Goal: Task Accomplishment & Management: Use online tool/utility

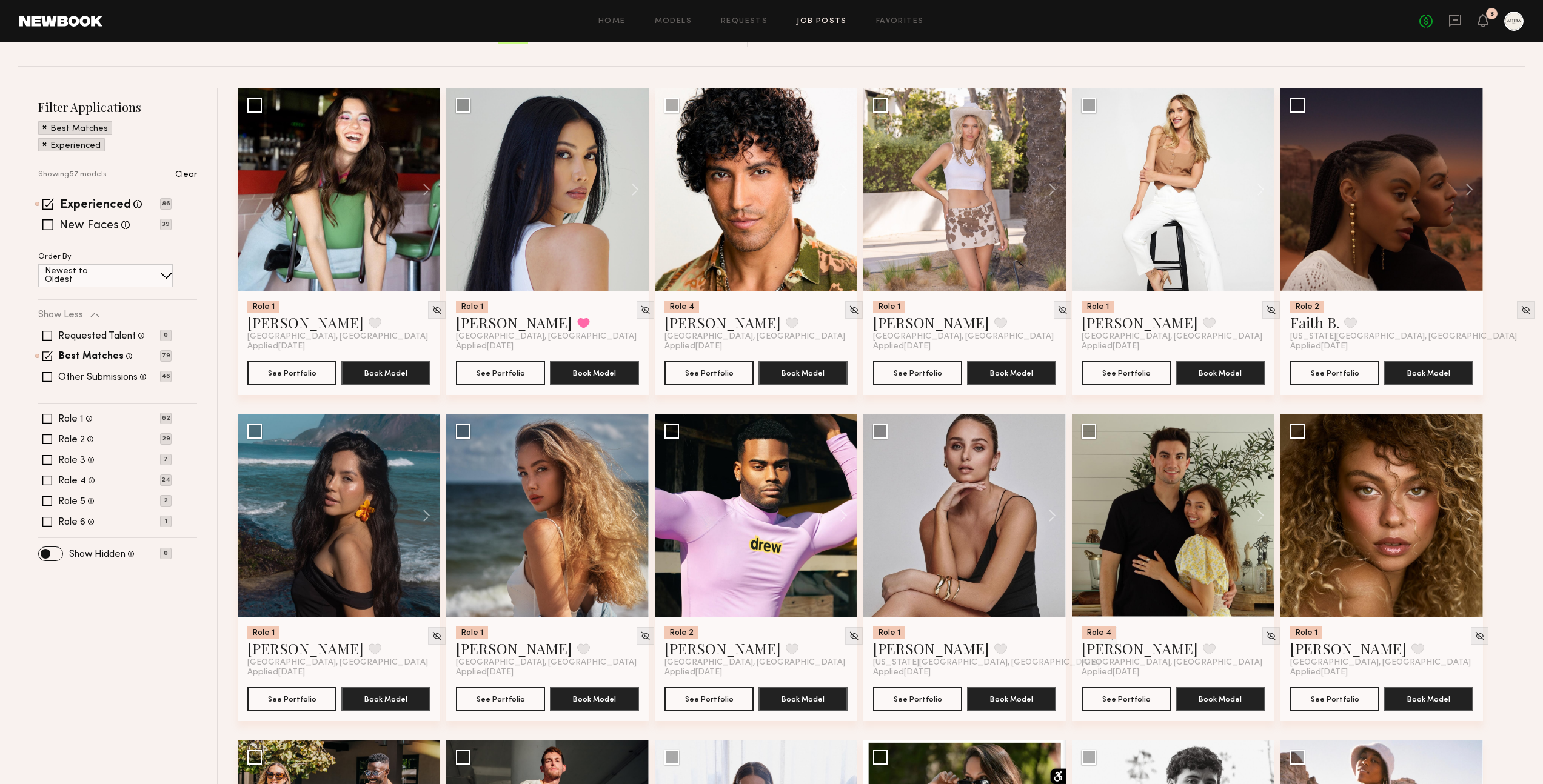
scroll to position [322, 0]
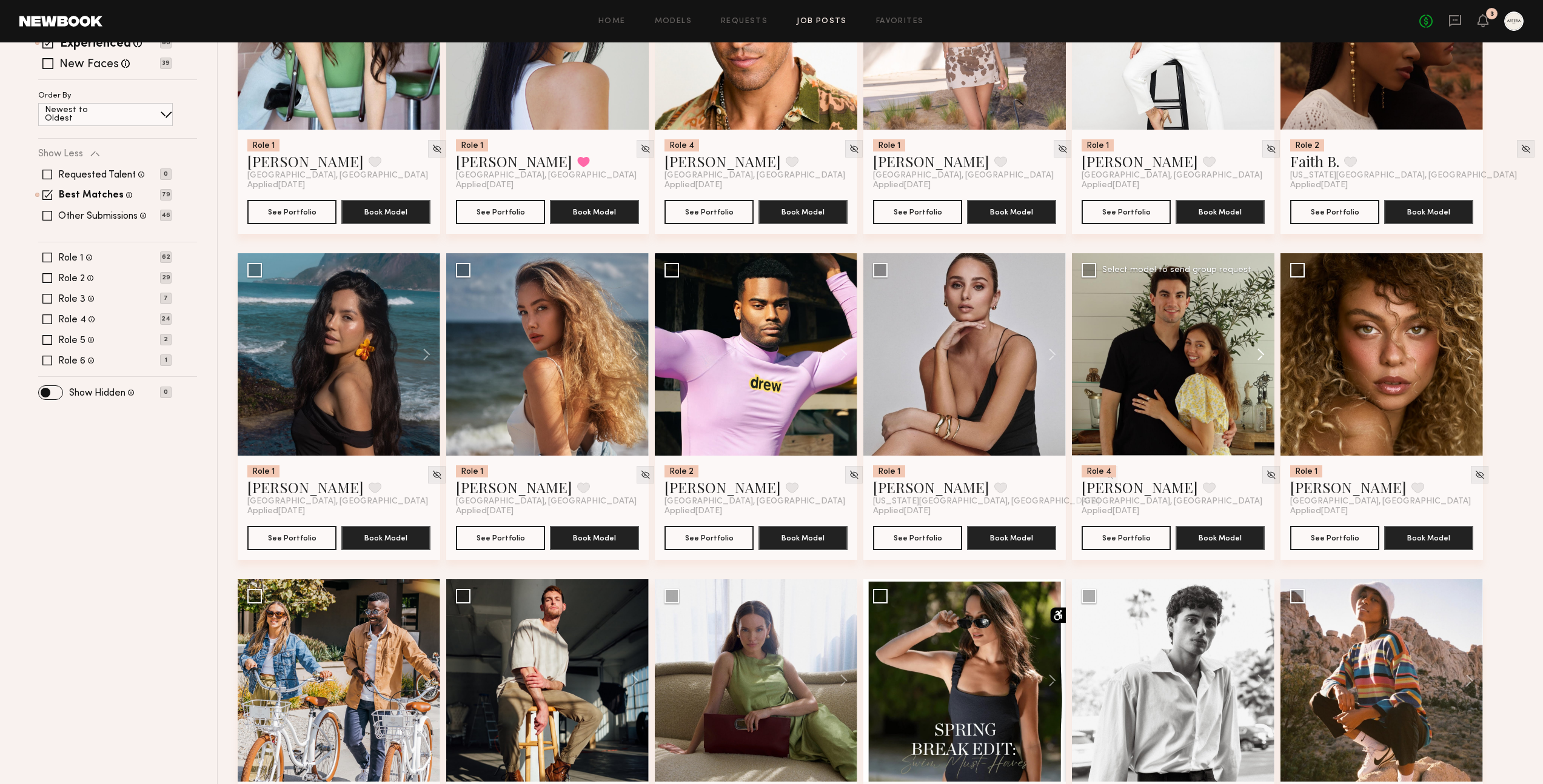
click at [1265, 328] on button at bounding box center [1255, 355] width 39 height 203
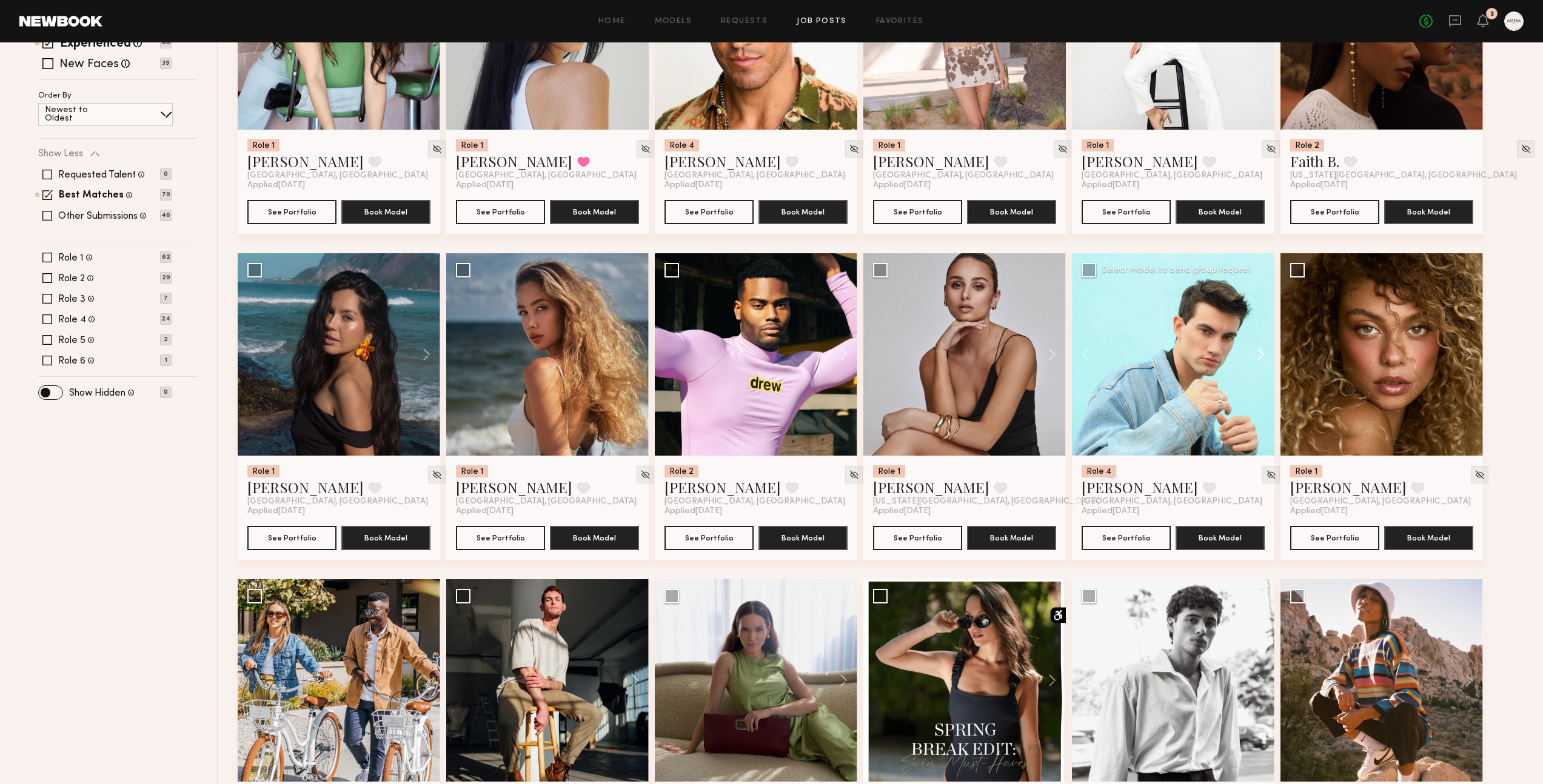
click at [1265, 328] on button at bounding box center [1255, 355] width 39 height 203
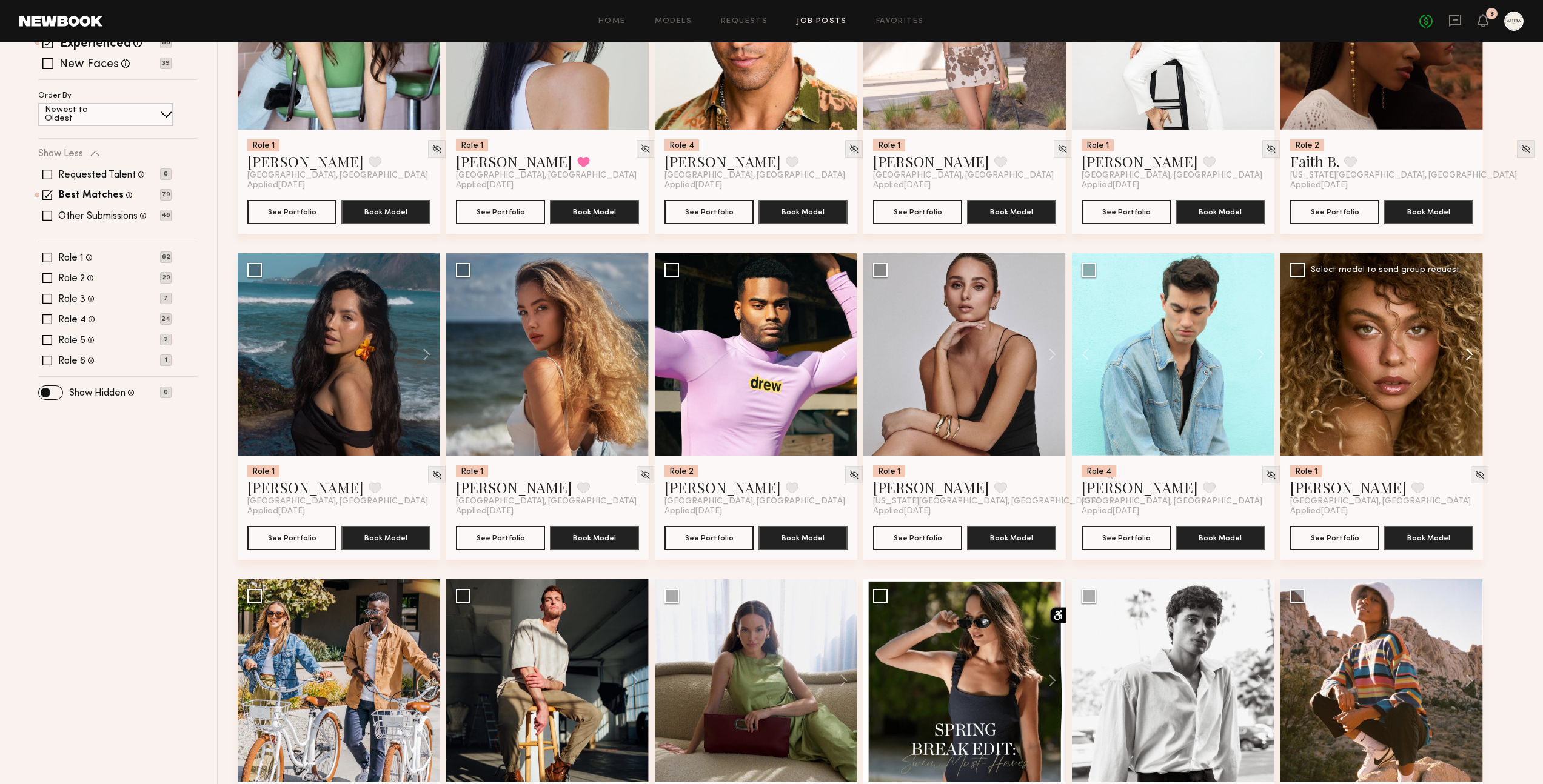
click at [1471, 328] on button at bounding box center [1463, 355] width 39 height 203
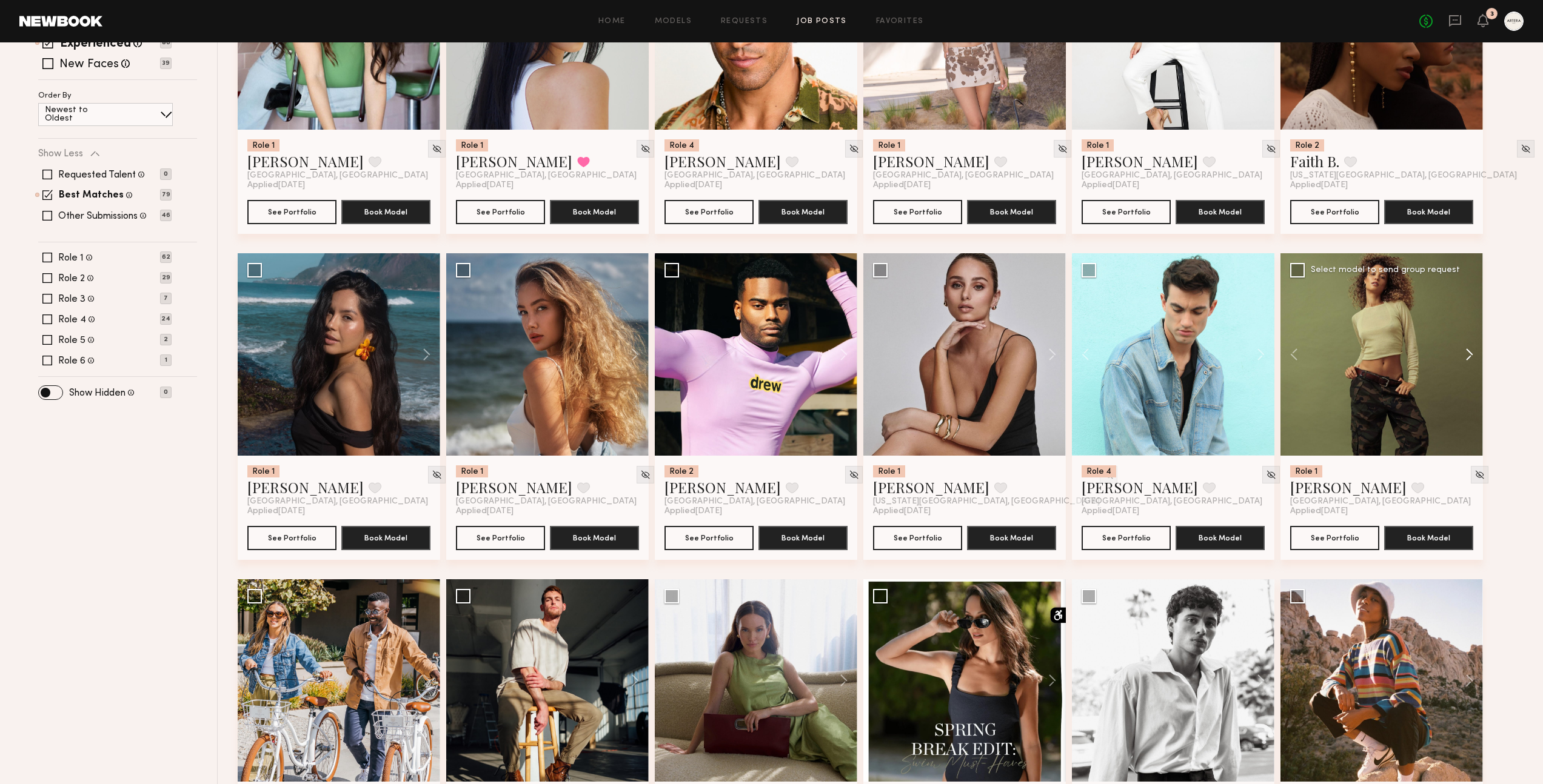
click at [1471, 328] on button at bounding box center [1463, 355] width 39 height 203
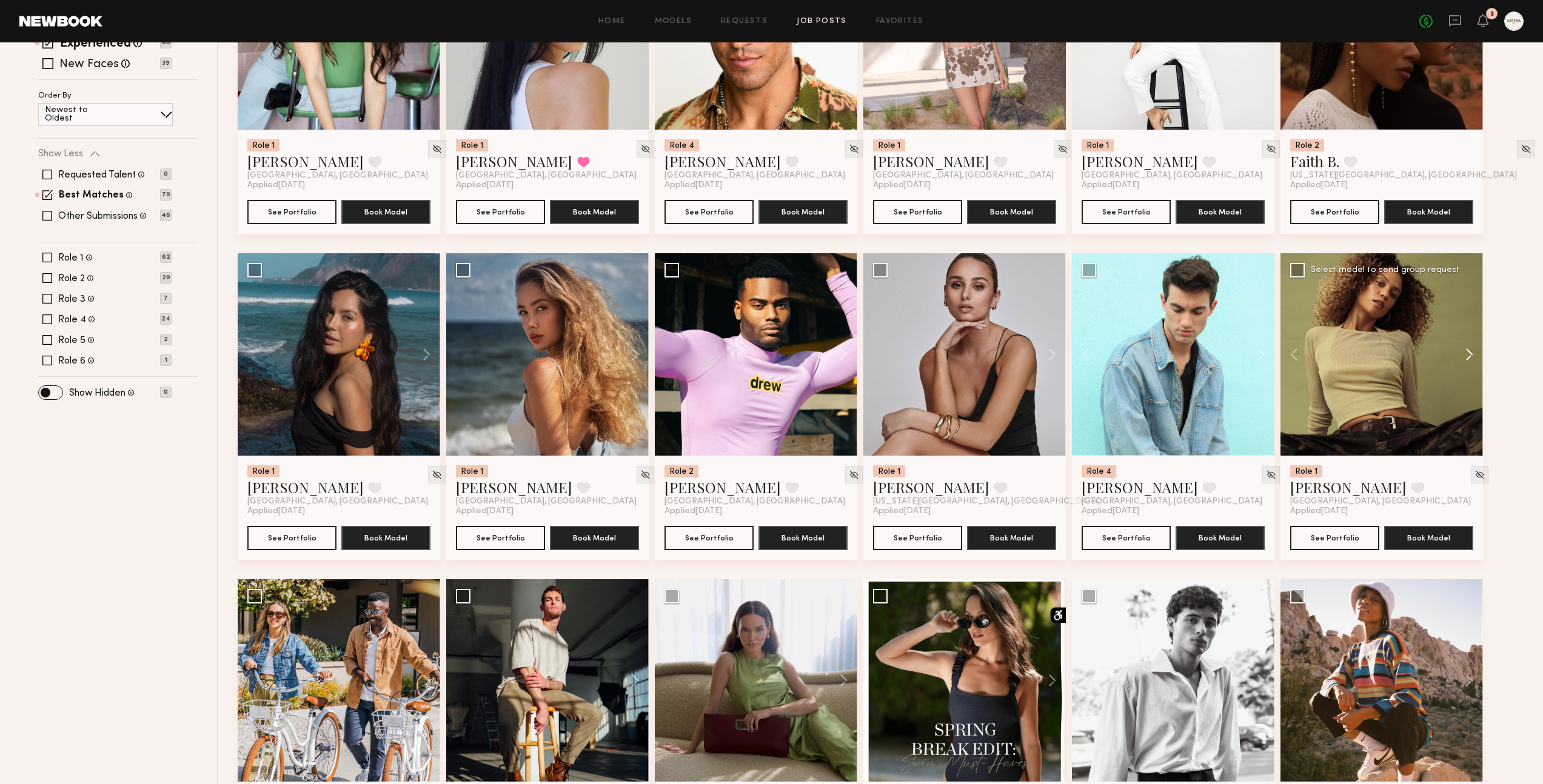
click at [1471, 328] on button at bounding box center [1463, 355] width 39 height 203
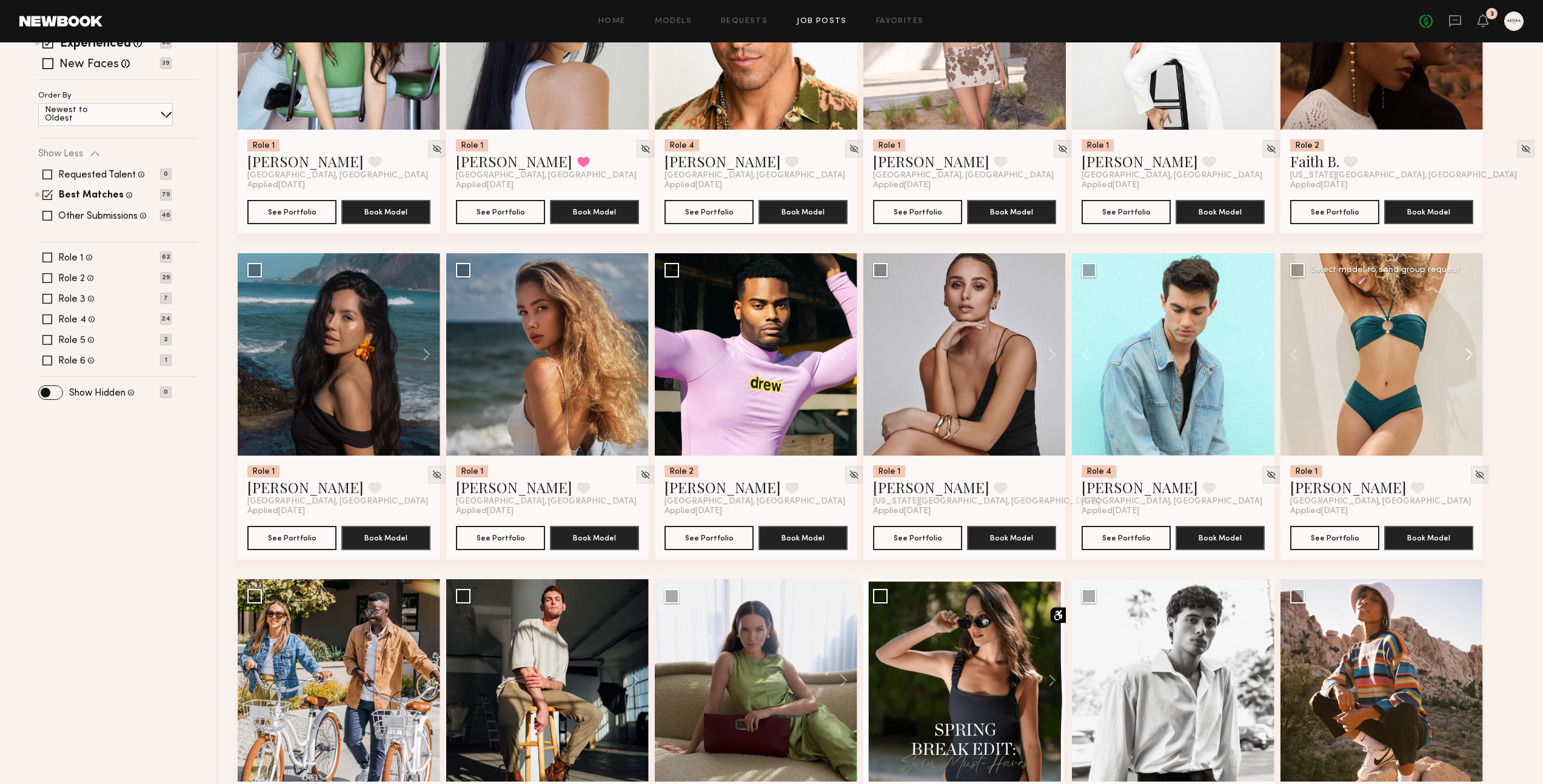
click at [1469, 325] on button at bounding box center [1463, 355] width 39 height 203
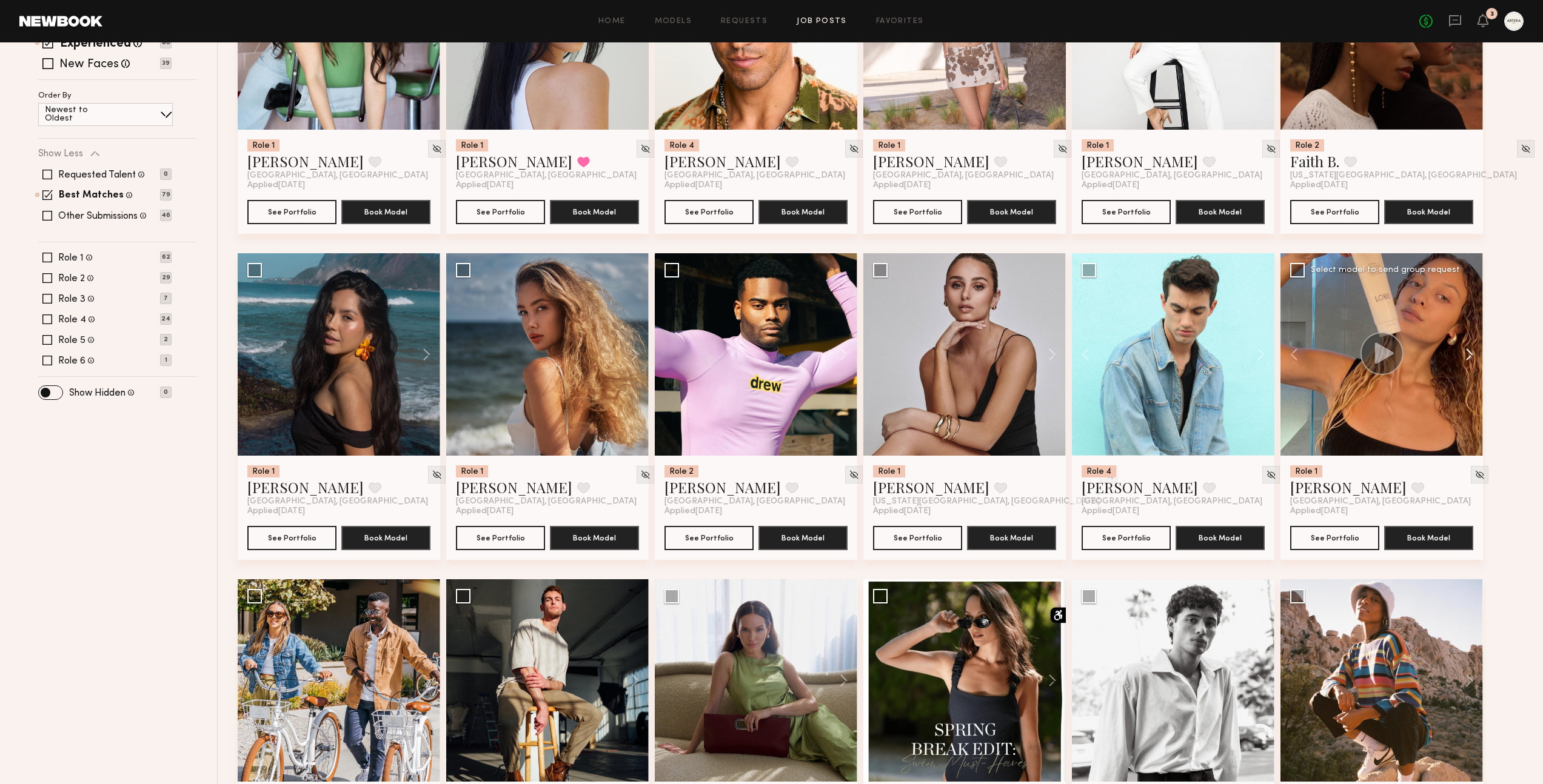
click at [1469, 325] on button at bounding box center [1463, 355] width 39 height 203
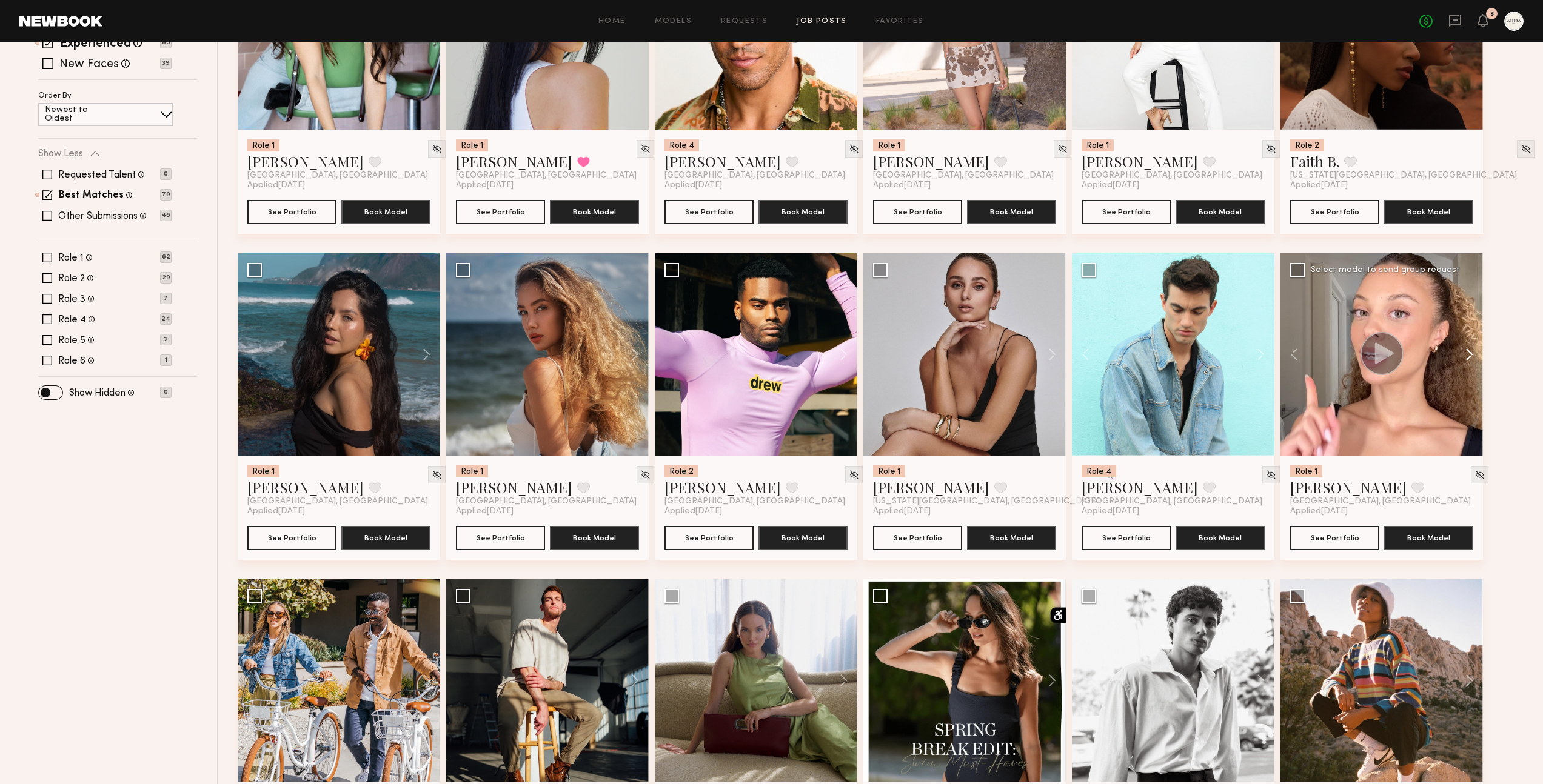
click at [1469, 325] on button at bounding box center [1463, 355] width 39 height 203
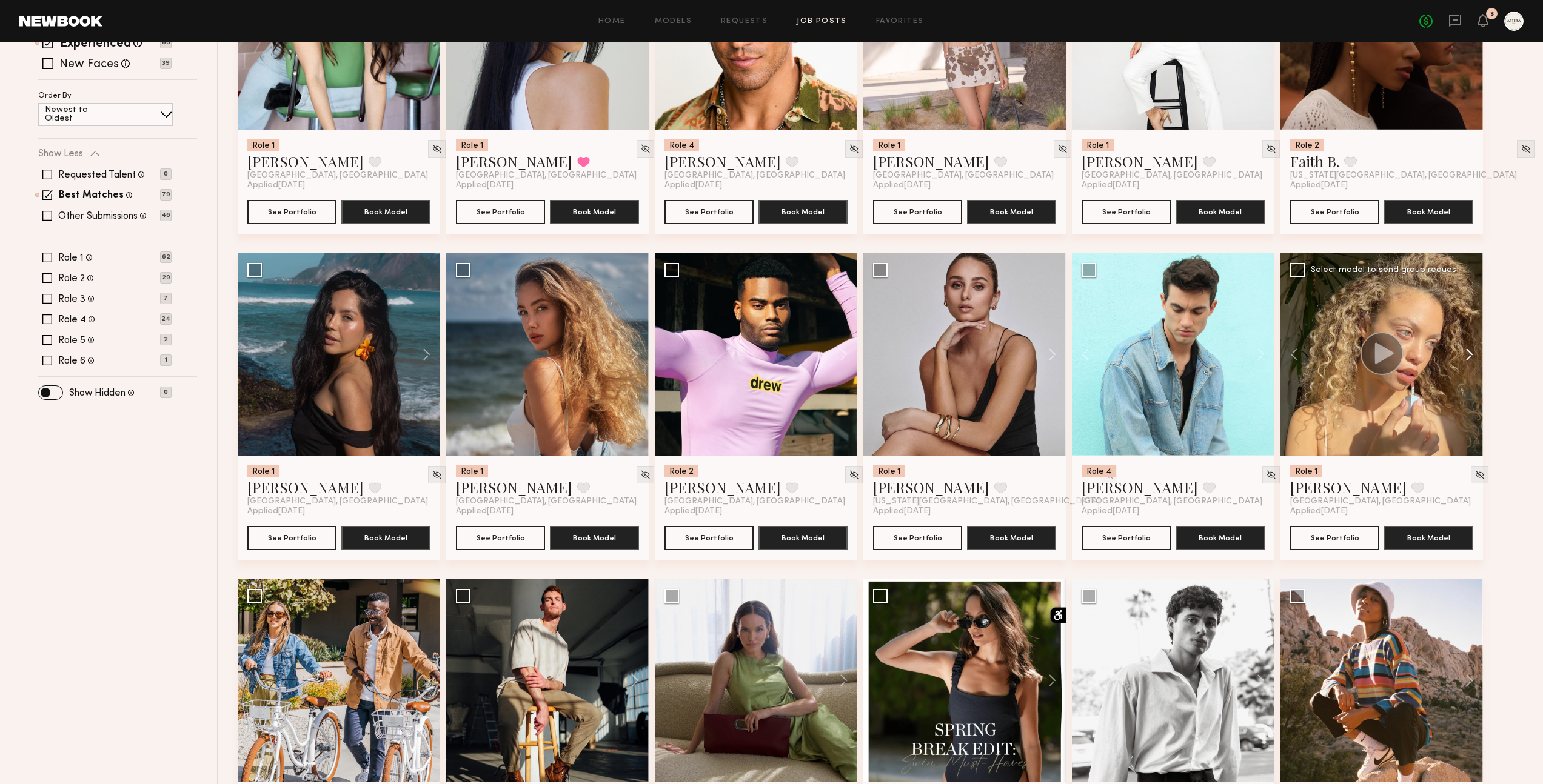
click at [1469, 325] on button at bounding box center [1463, 355] width 39 height 203
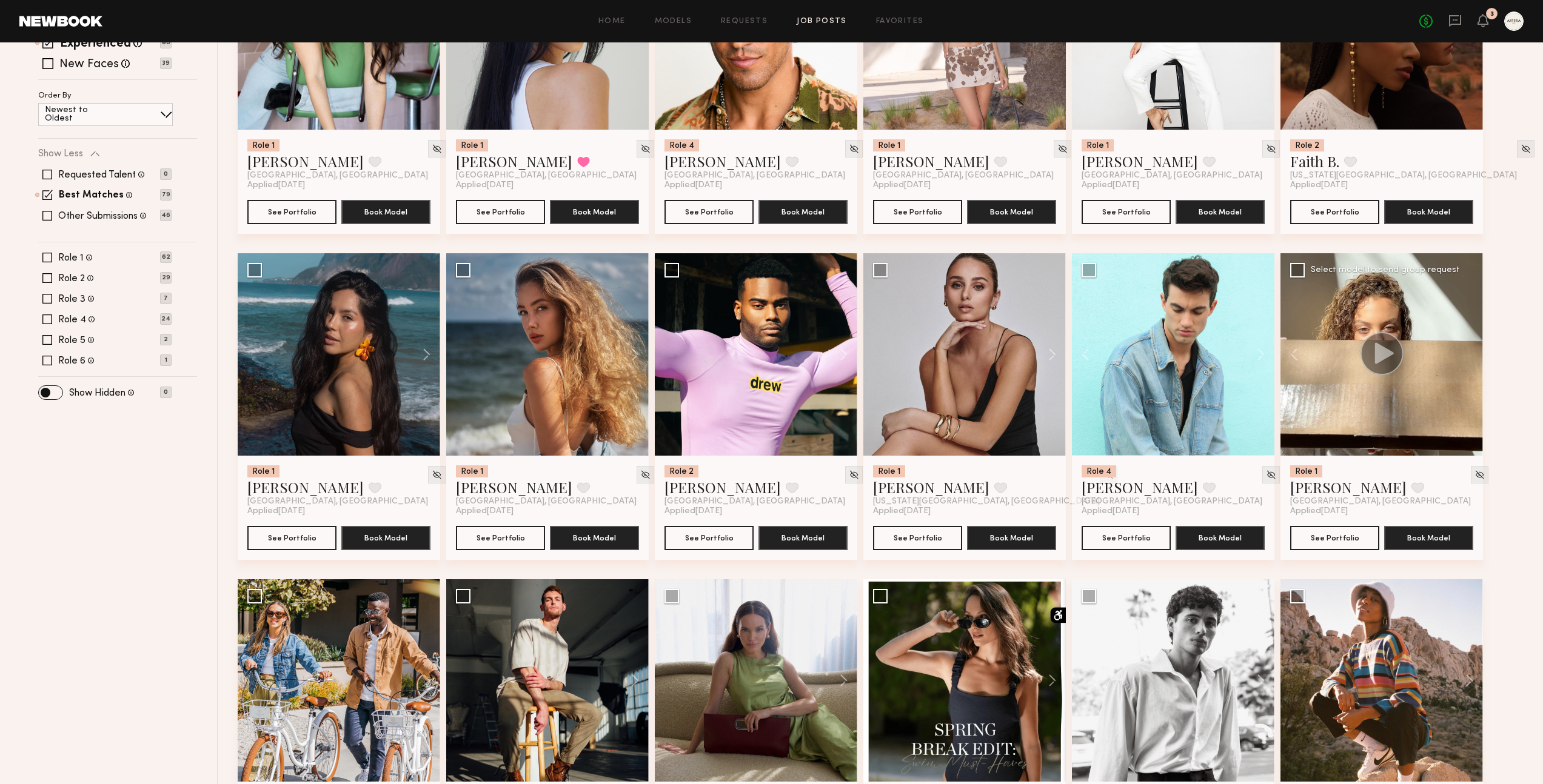
click at [1469, 325] on div at bounding box center [1382, 355] width 203 height 203
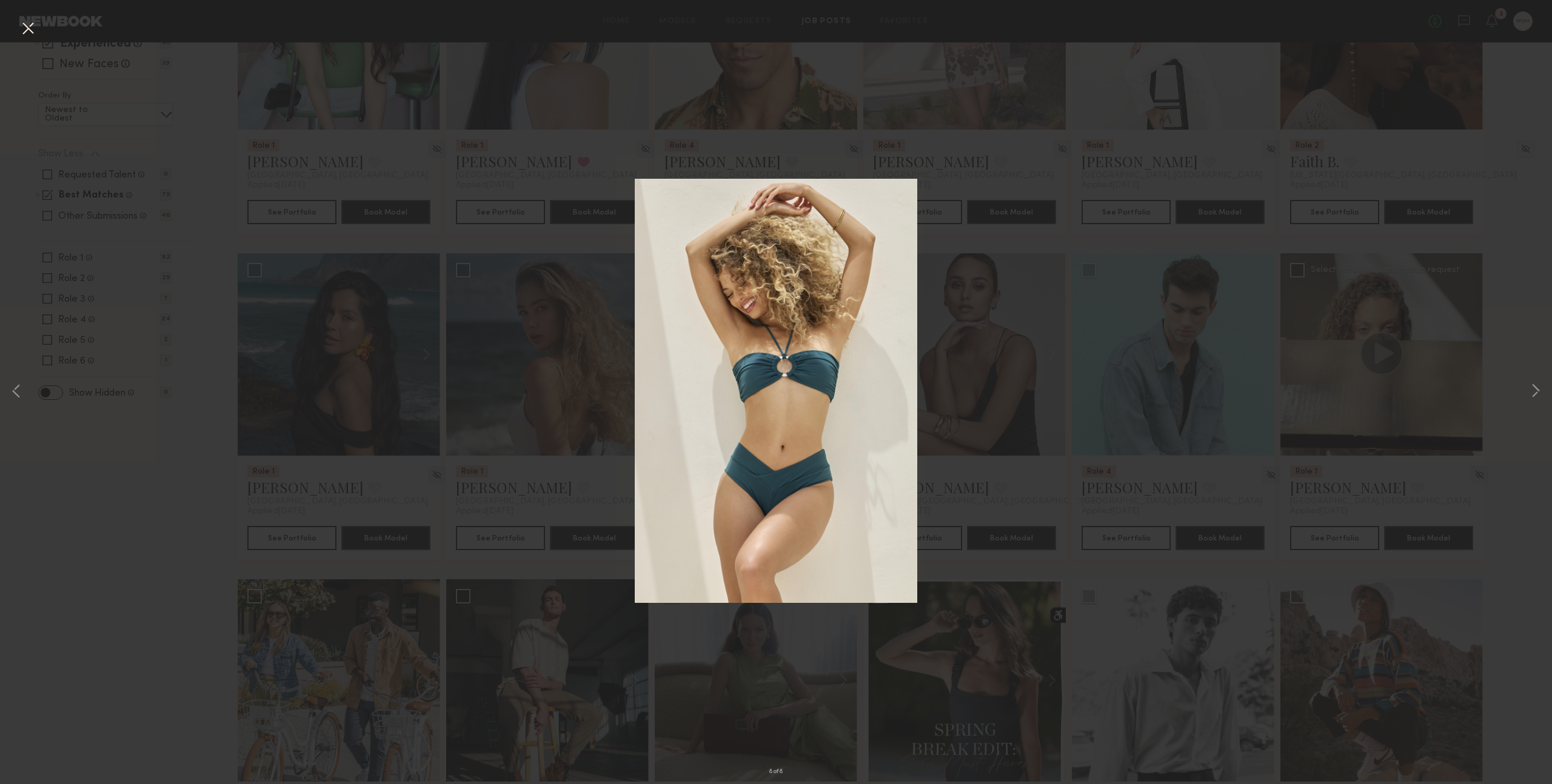
click at [1059, 247] on div "8 of 8" at bounding box center [776, 392] width 1552 height 784
click at [31, 29] on button at bounding box center [28, 29] width 20 height 22
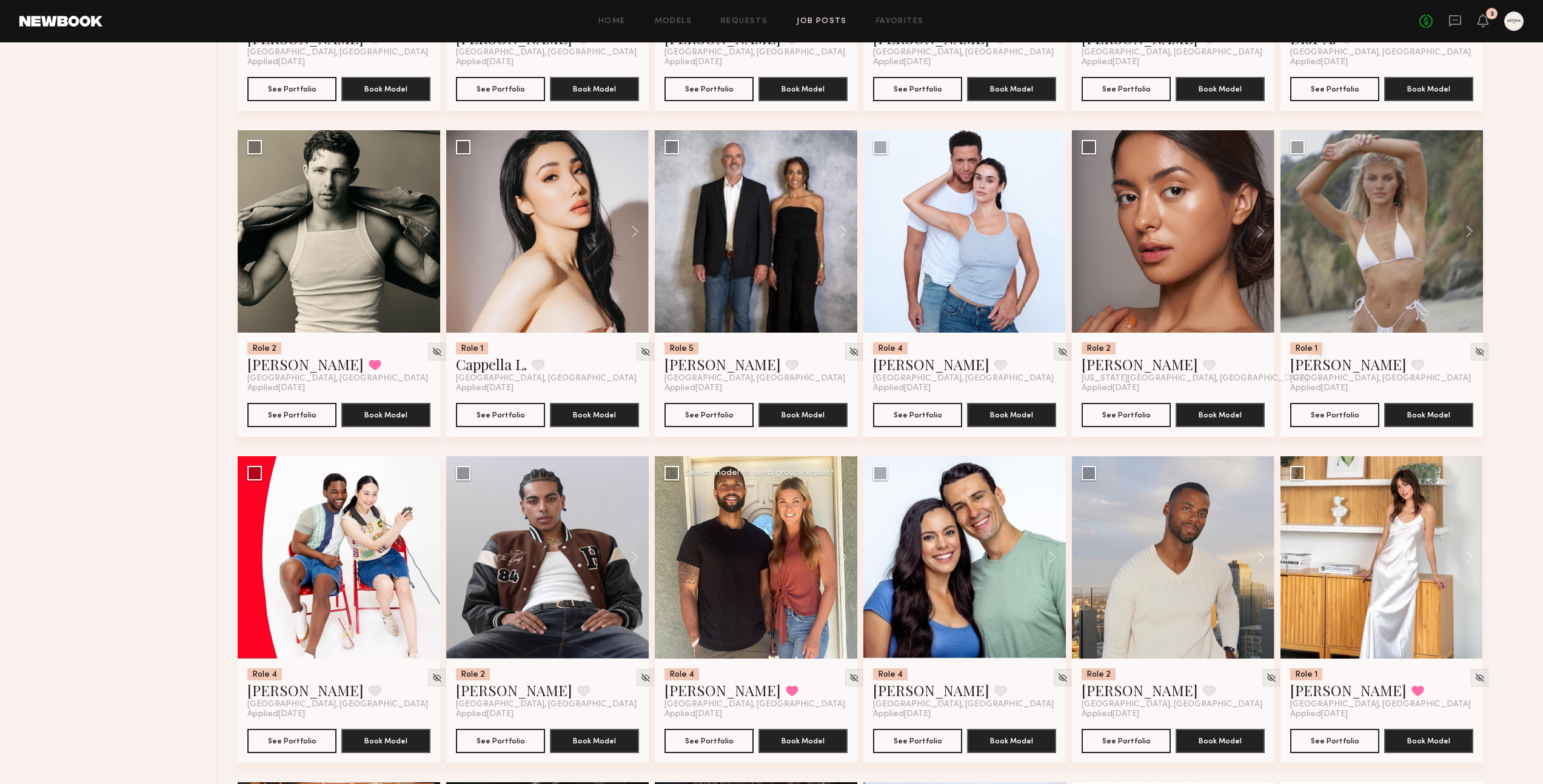
scroll to position [1324, 0]
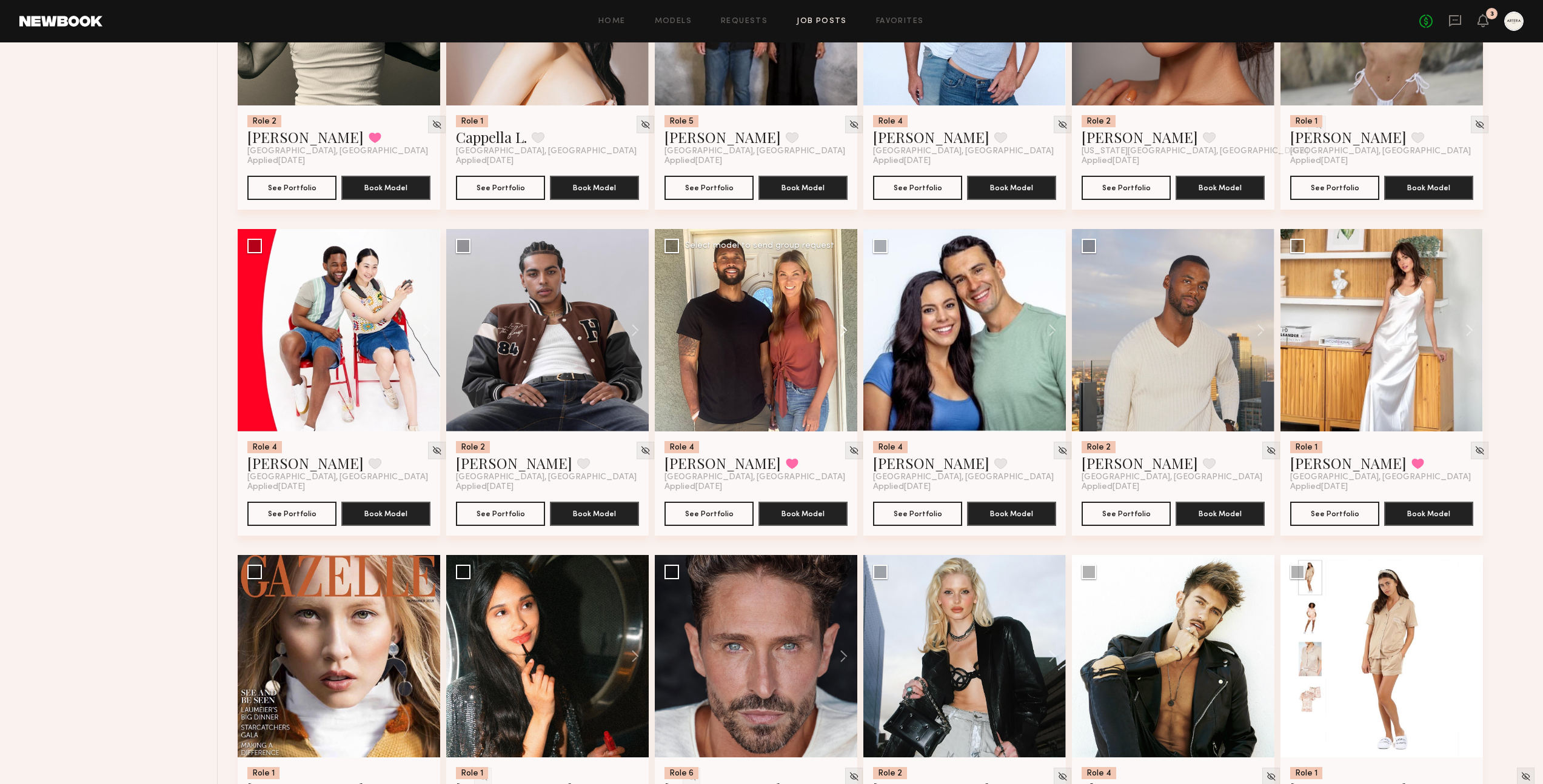
click at [844, 305] on button at bounding box center [837, 330] width 39 height 203
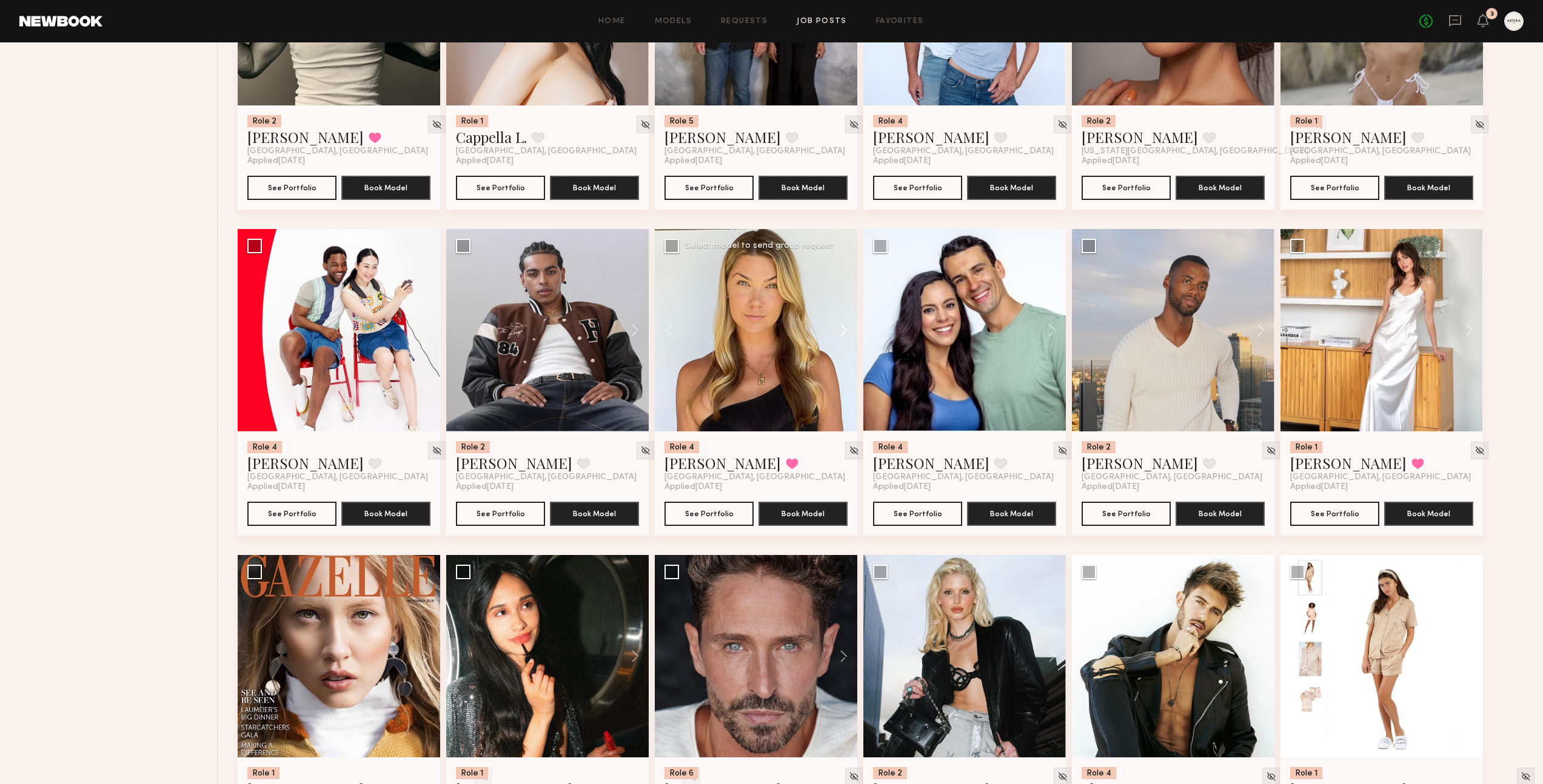
click at [843, 306] on button at bounding box center [837, 330] width 39 height 203
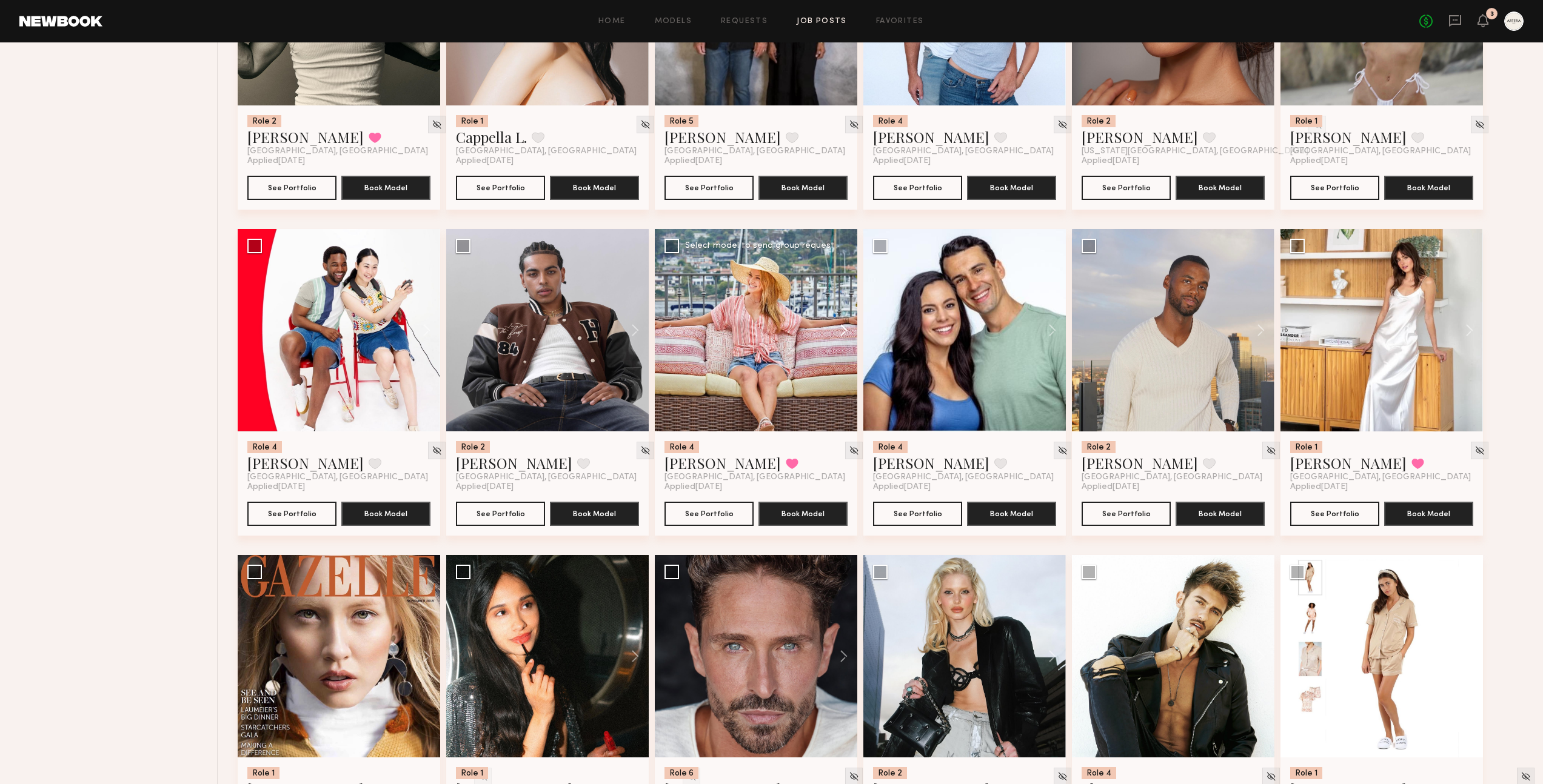
click at [843, 306] on button at bounding box center [837, 330] width 39 height 203
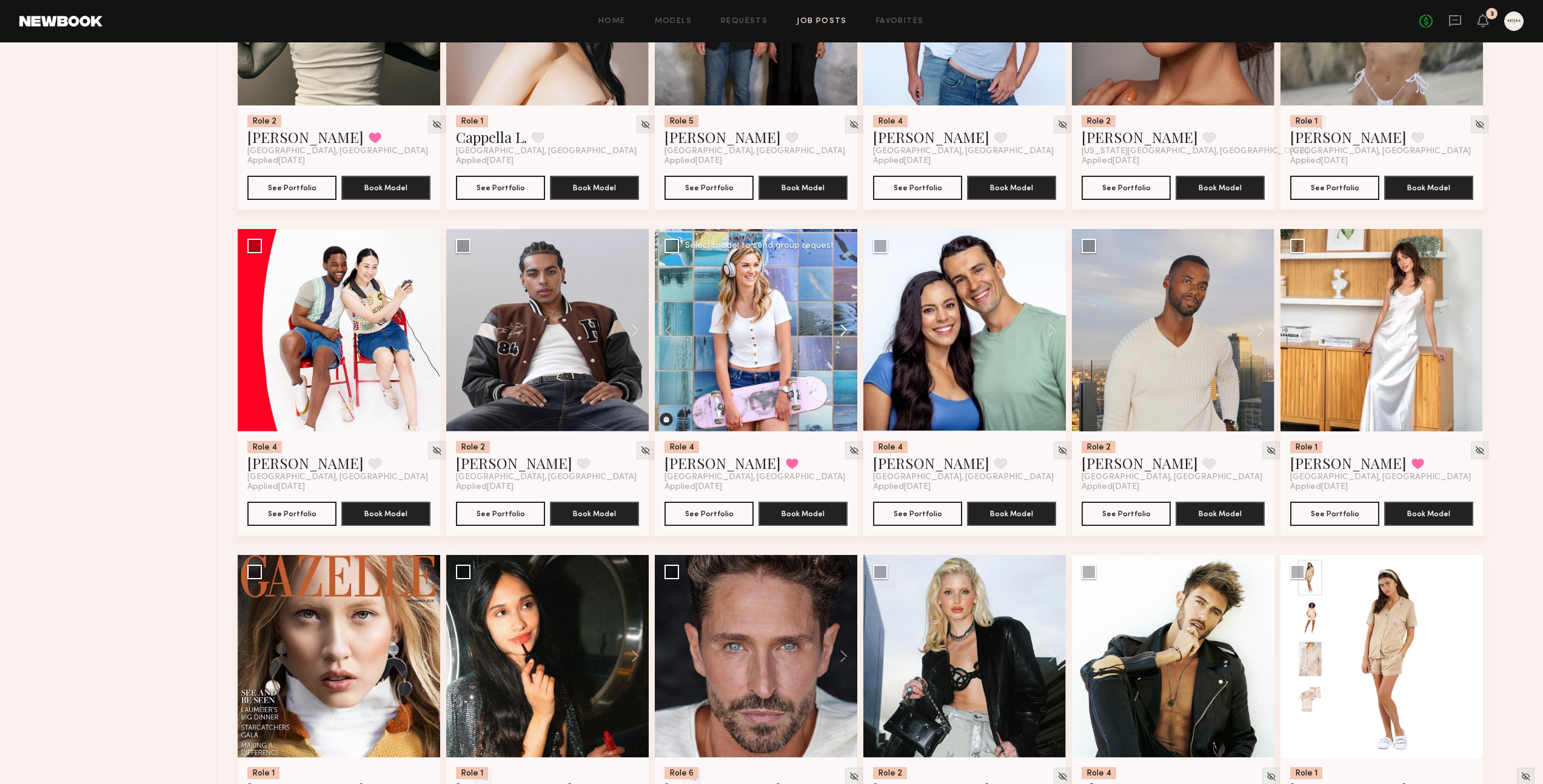
click at [843, 306] on button at bounding box center [837, 330] width 39 height 203
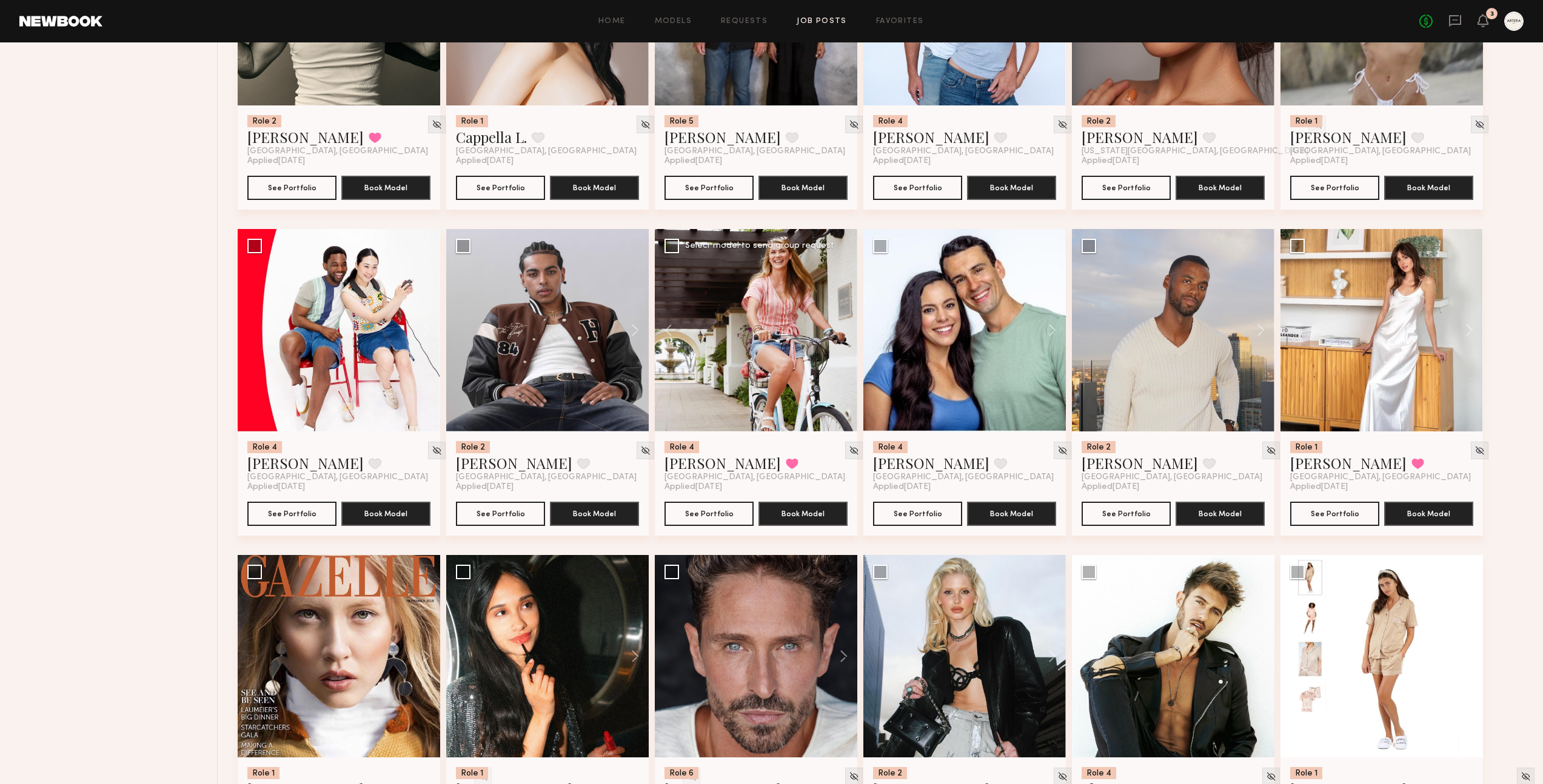
click at [843, 306] on div at bounding box center [756, 330] width 203 height 203
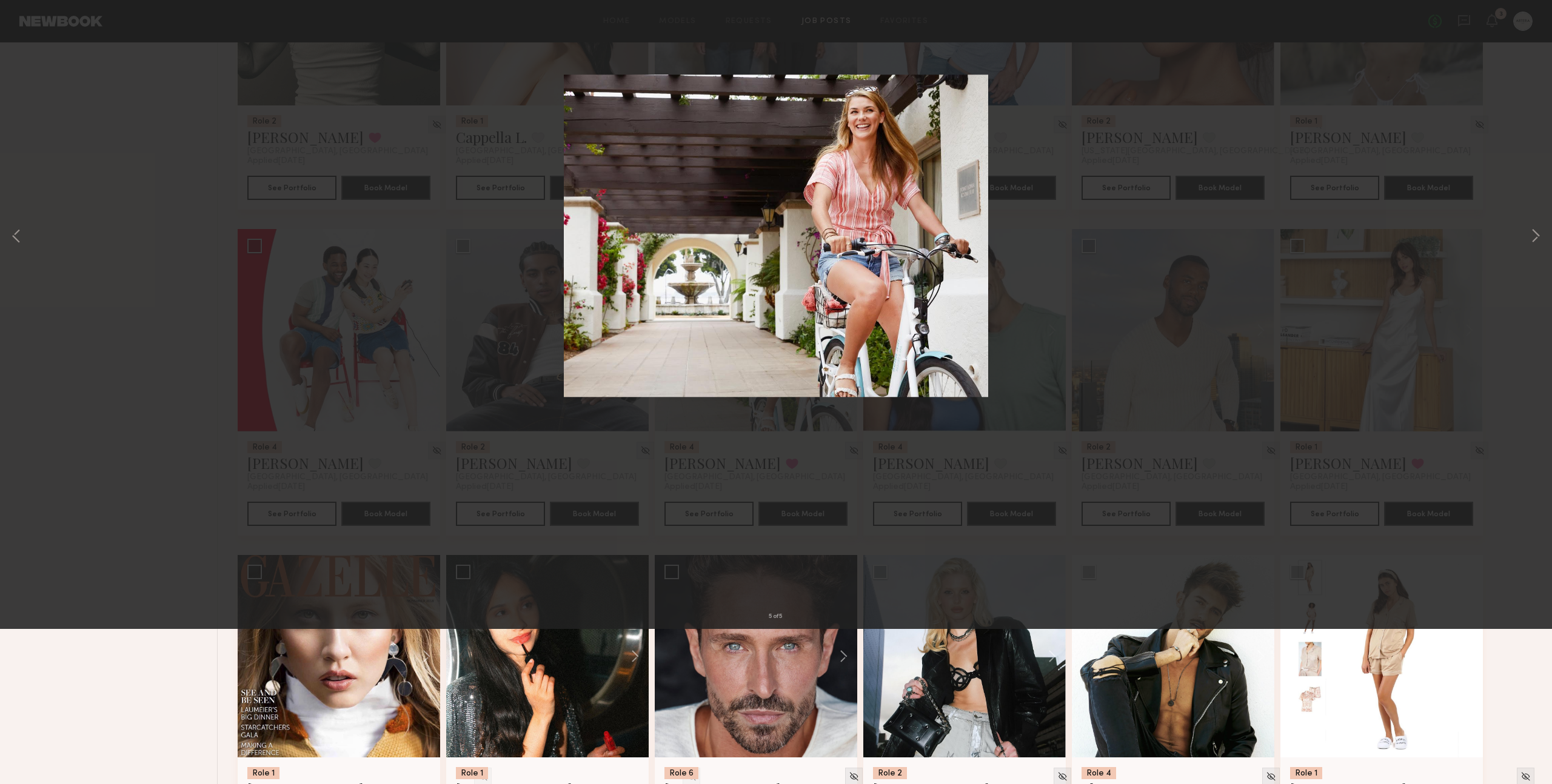
click at [1497, 74] on div "5 of 5" at bounding box center [776, 392] width 1552 height 784
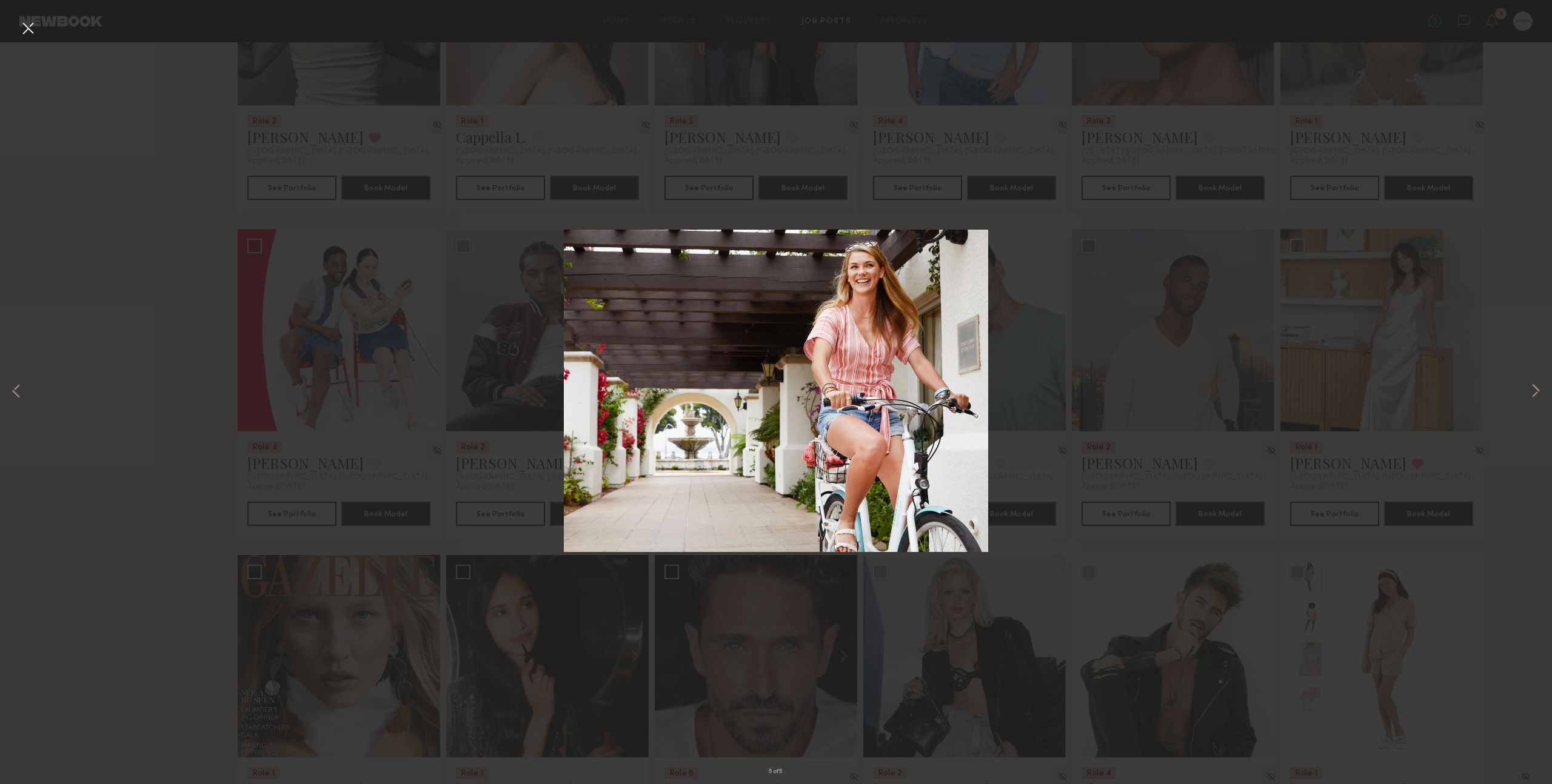
drag, startPoint x: 39, startPoint y: 26, endPoint x: 32, endPoint y: 25, distance: 7.1
click at [36, 26] on div "5 of 5" at bounding box center [776, 392] width 1552 height 784
click at [22, 25] on button at bounding box center [28, 29] width 20 height 22
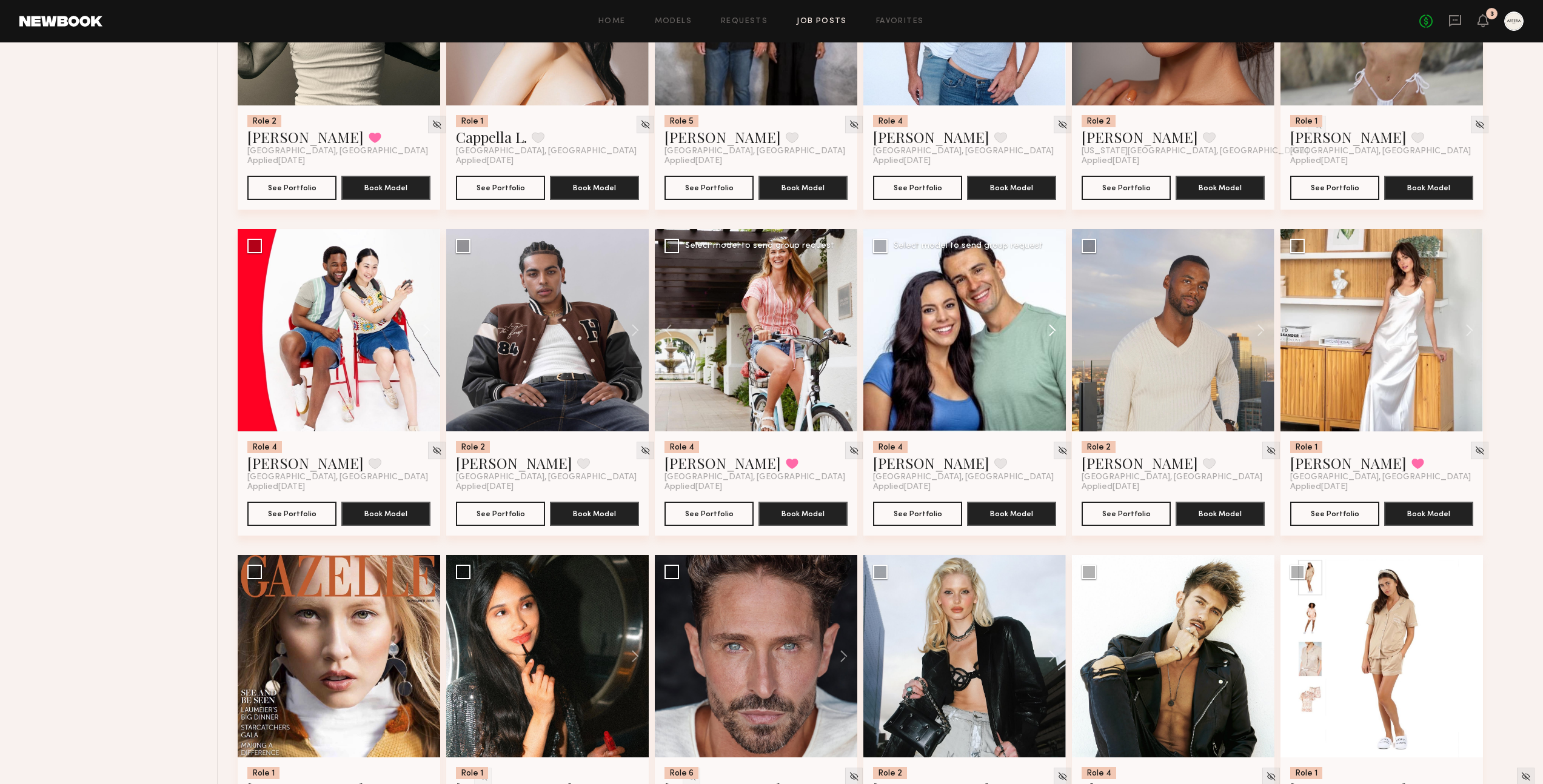
click at [1053, 299] on button at bounding box center [1046, 330] width 39 height 203
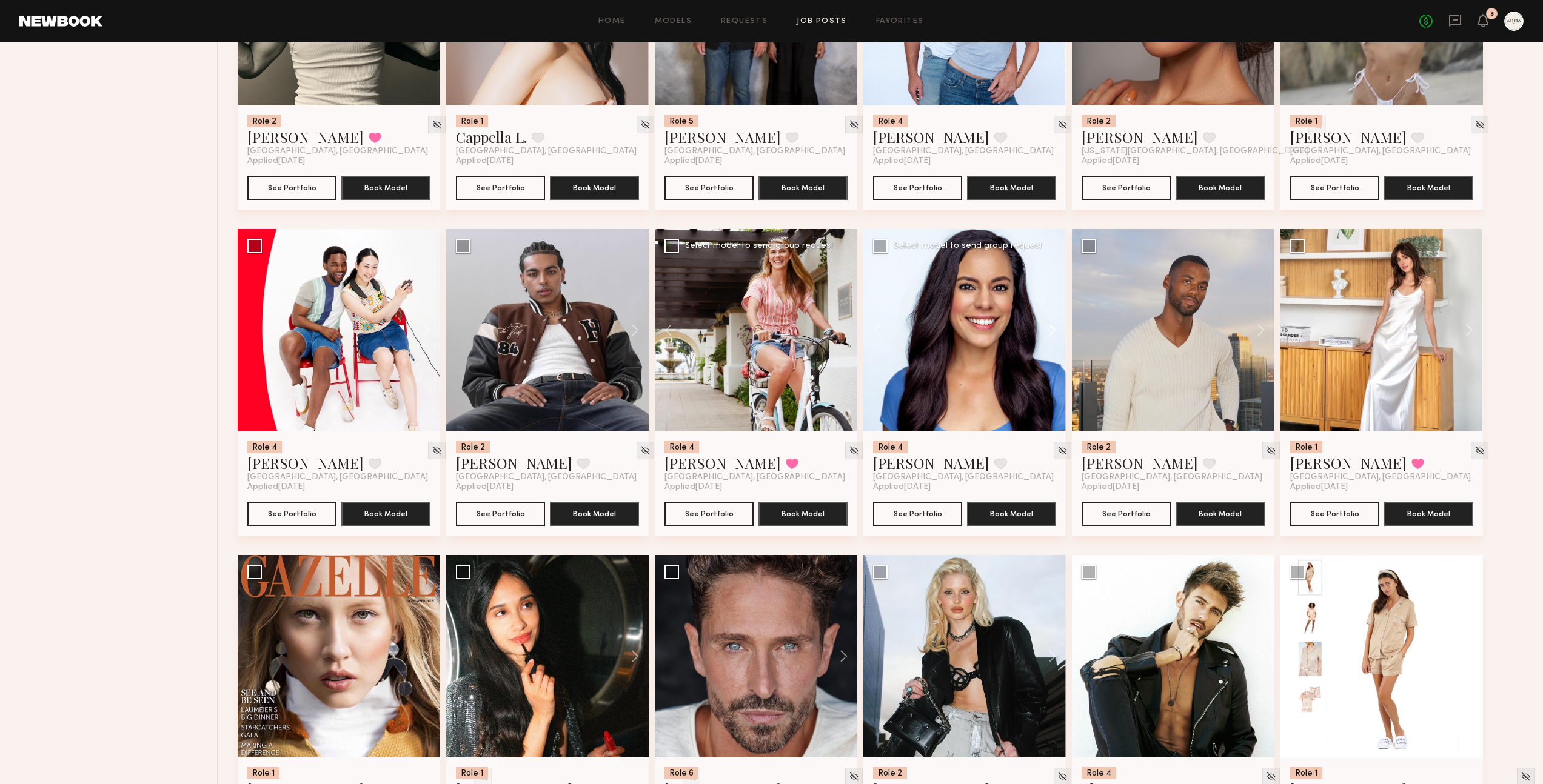
click at [1053, 299] on button at bounding box center [1046, 330] width 39 height 203
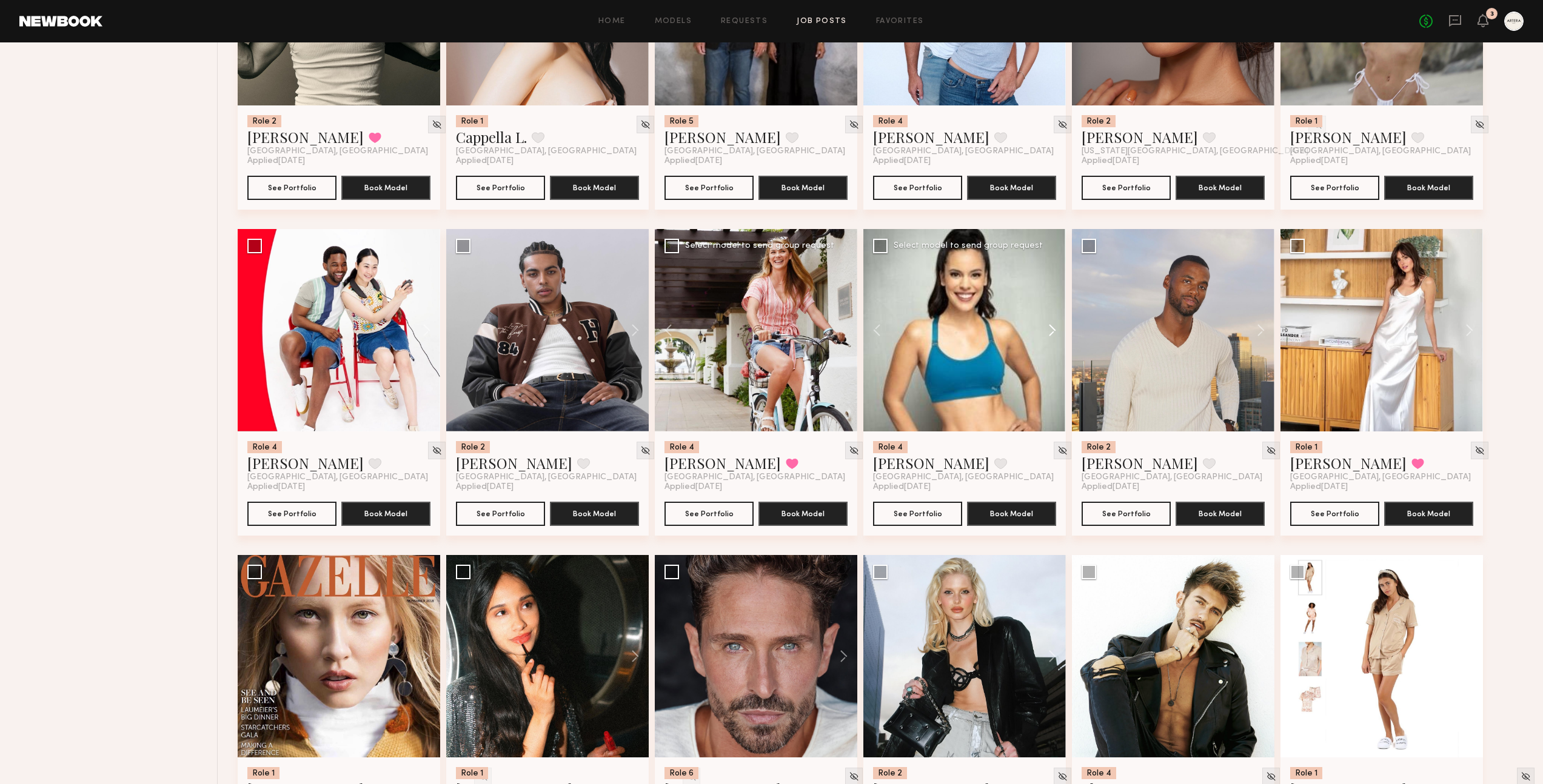
click at [1053, 299] on button at bounding box center [1046, 330] width 39 height 203
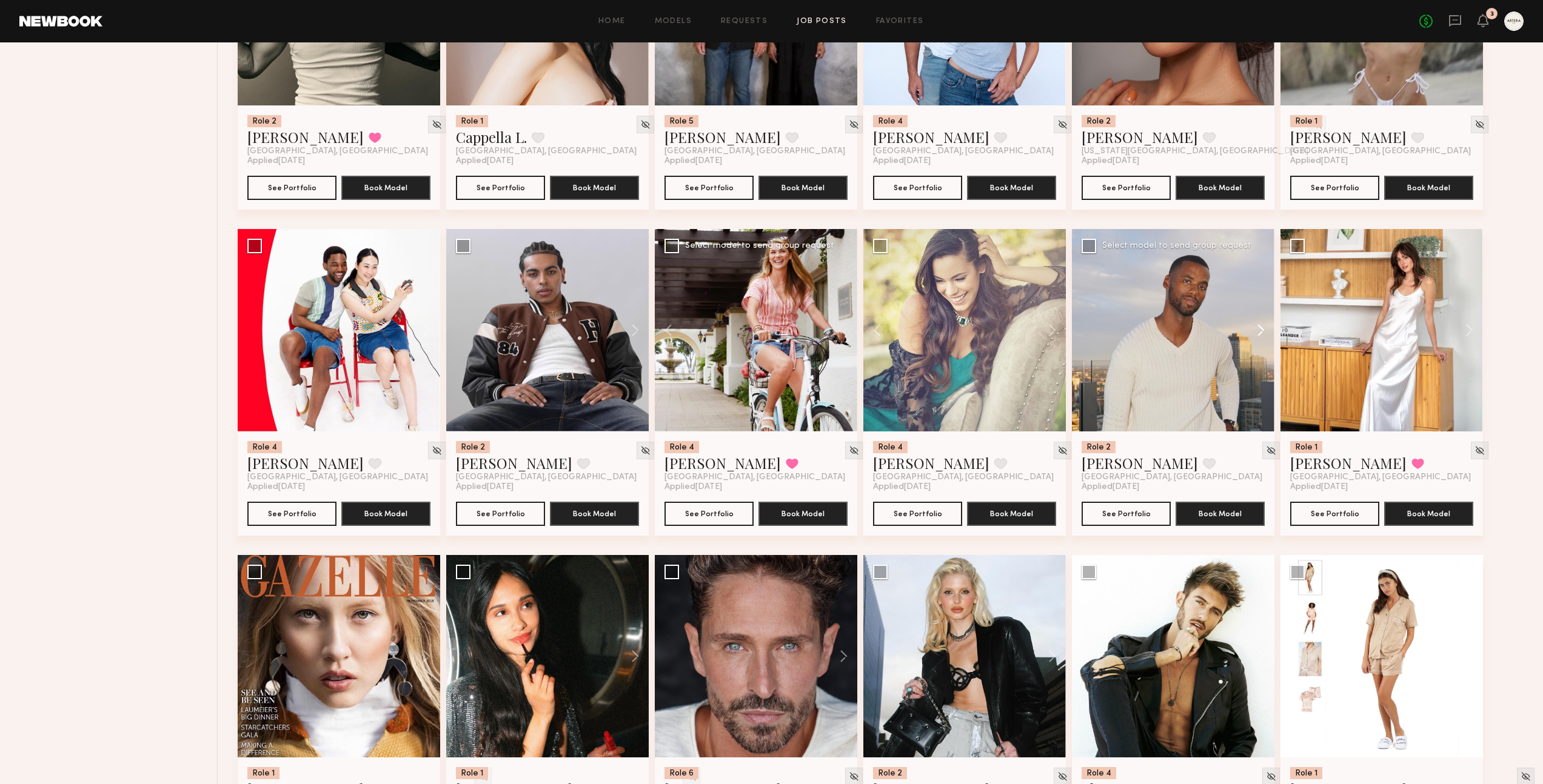
click at [1260, 306] on button at bounding box center [1255, 330] width 39 height 203
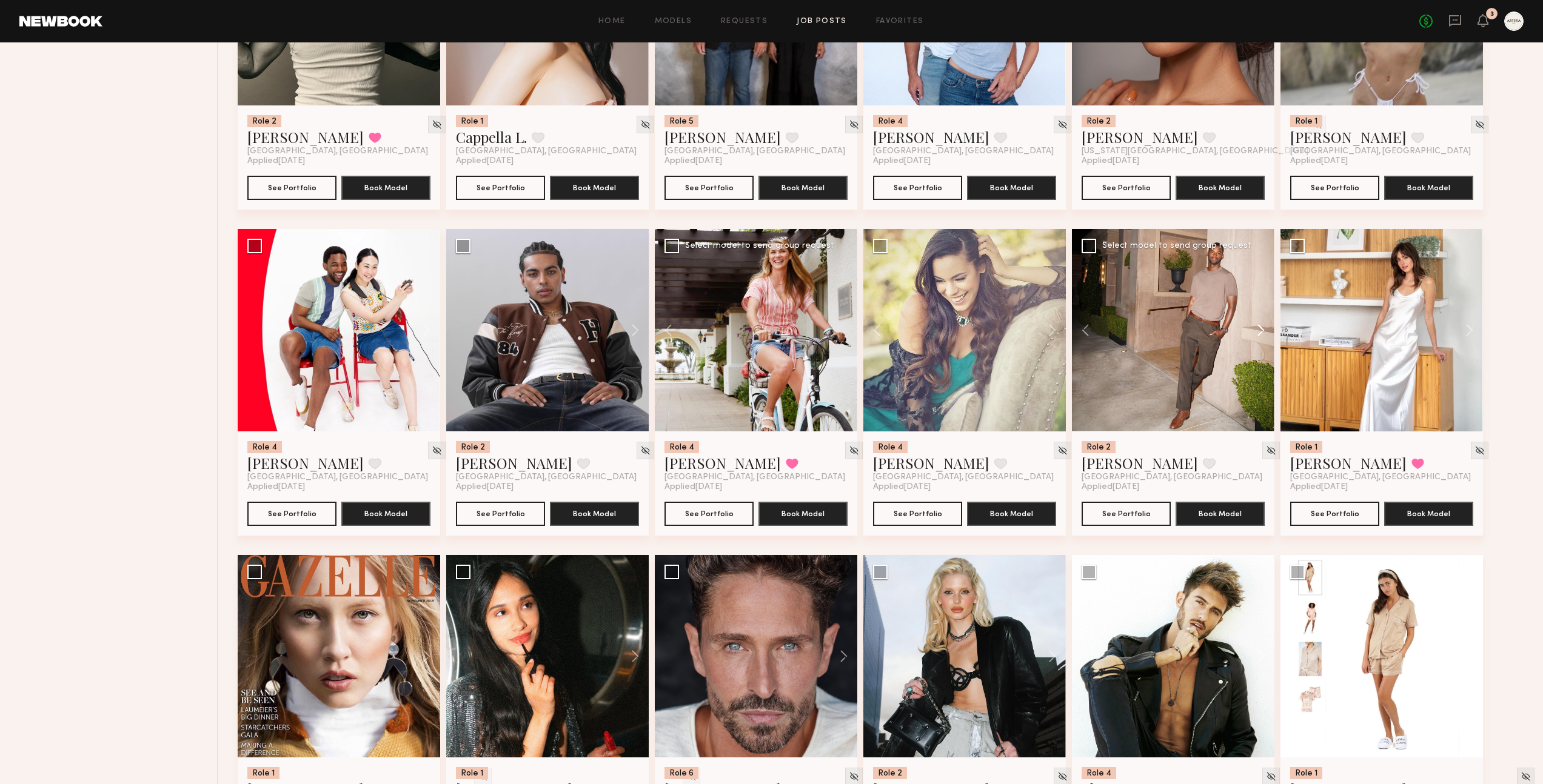
click at [1260, 306] on button at bounding box center [1255, 330] width 39 height 203
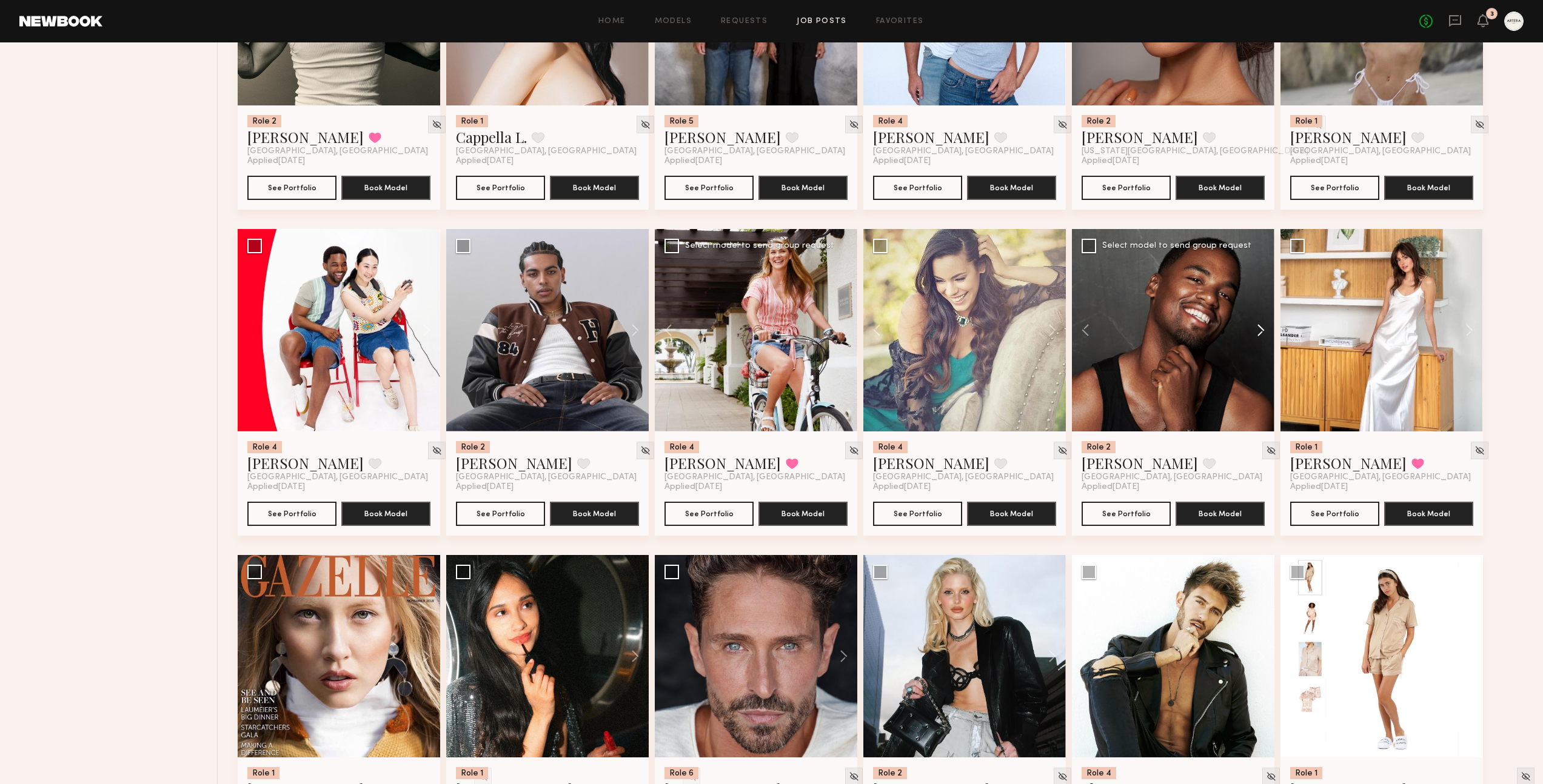
click at [1260, 306] on button at bounding box center [1255, 330] width 39 height 203
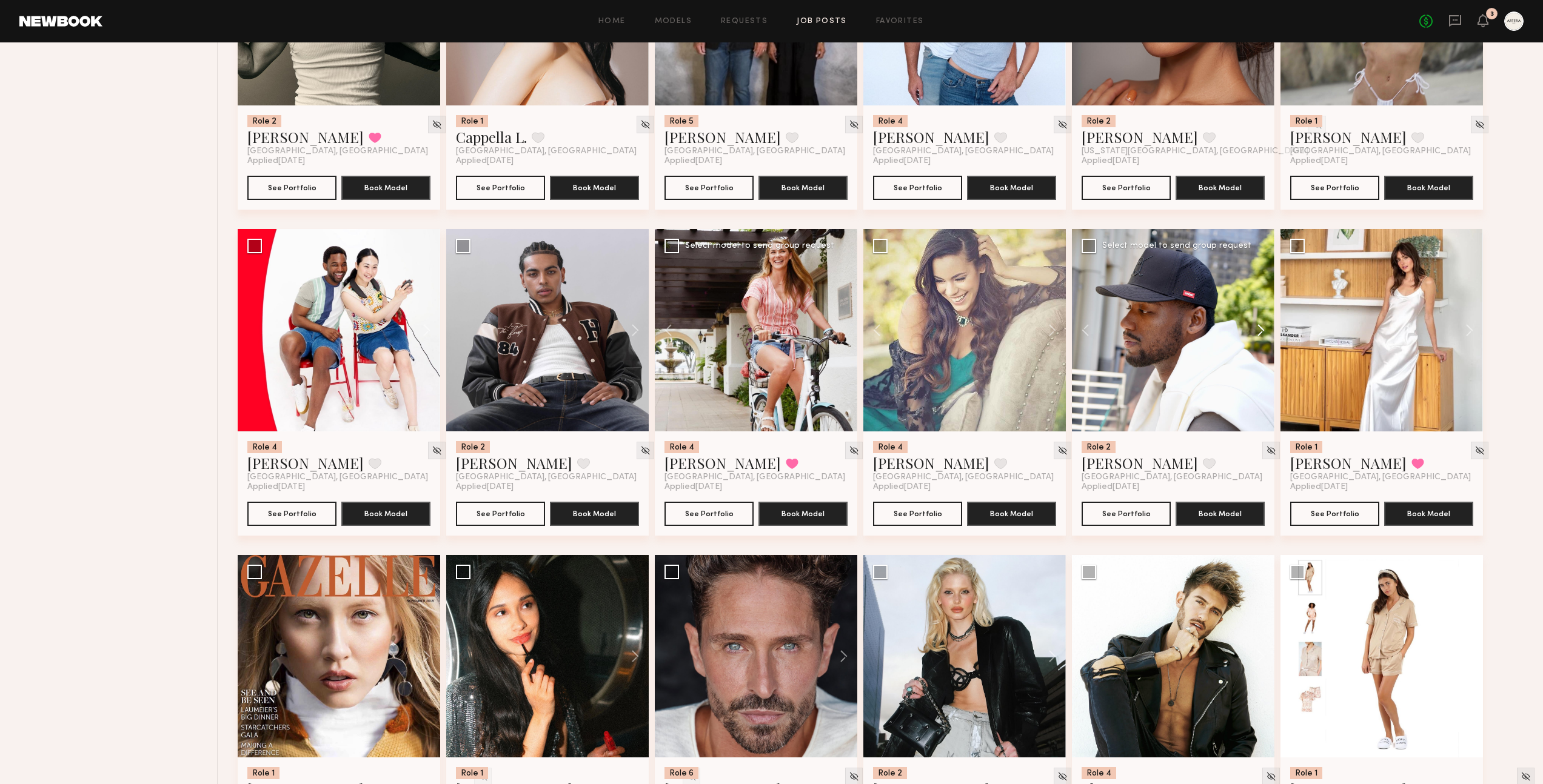
click at [1260, 306] on button at bounding box center [1255, 330] width 39 height 203
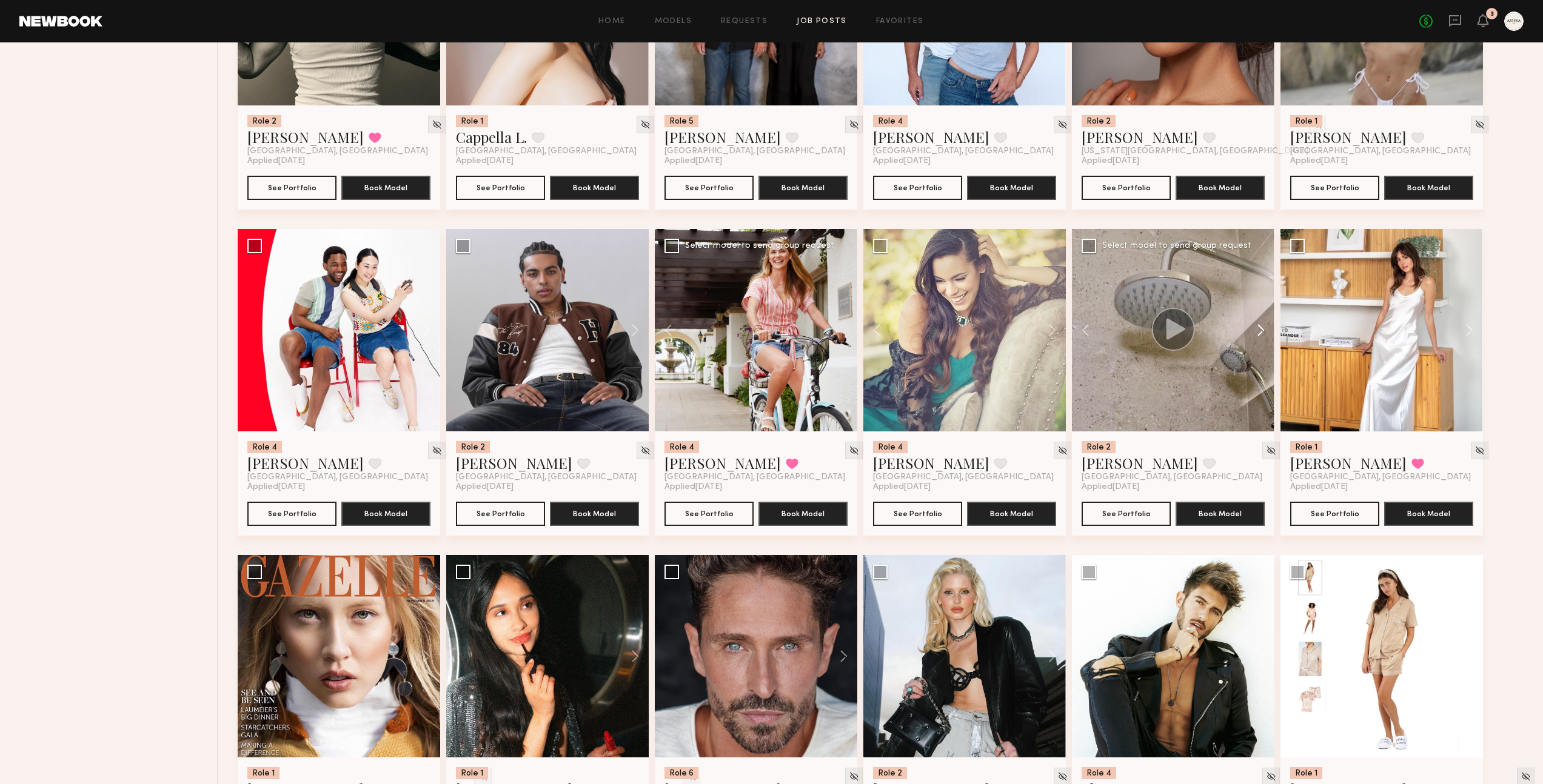
click at [1260, 306] on button at bounding box center [1255, 330] width 39 height 203
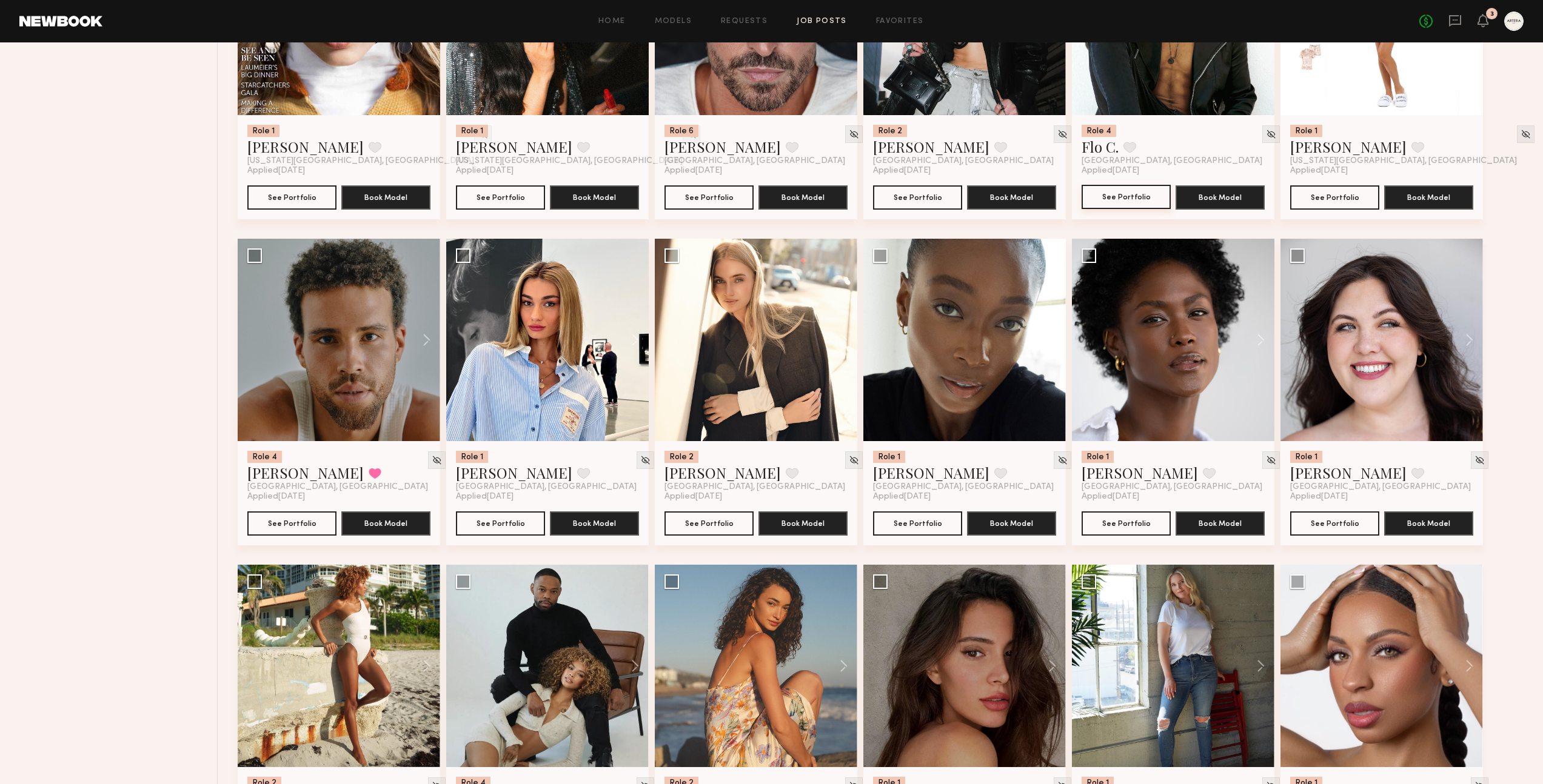
scroll to position [2035, 0]
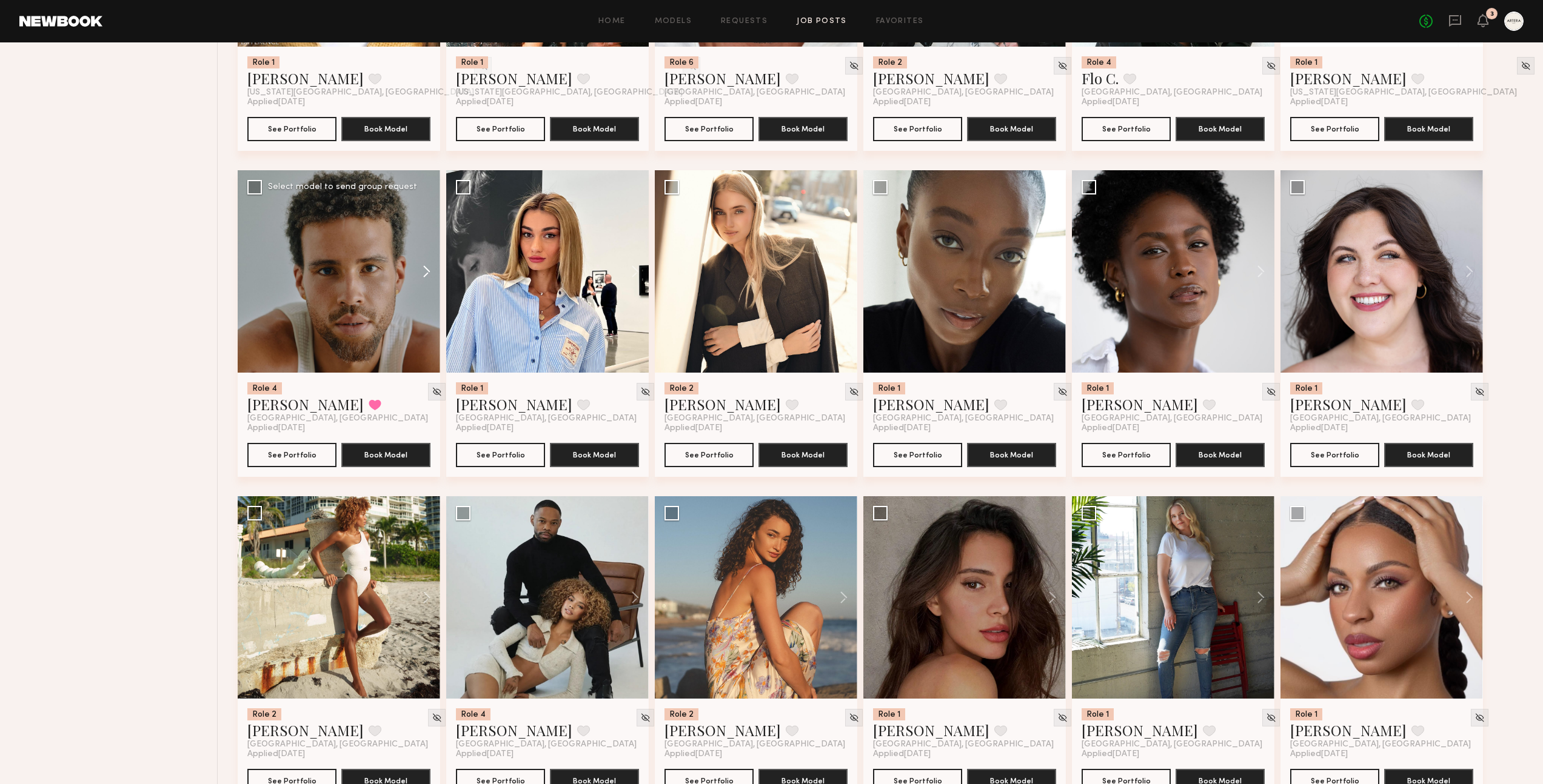
click at [426, 249] on button at bounding box center [420, 271] width 39 height 203
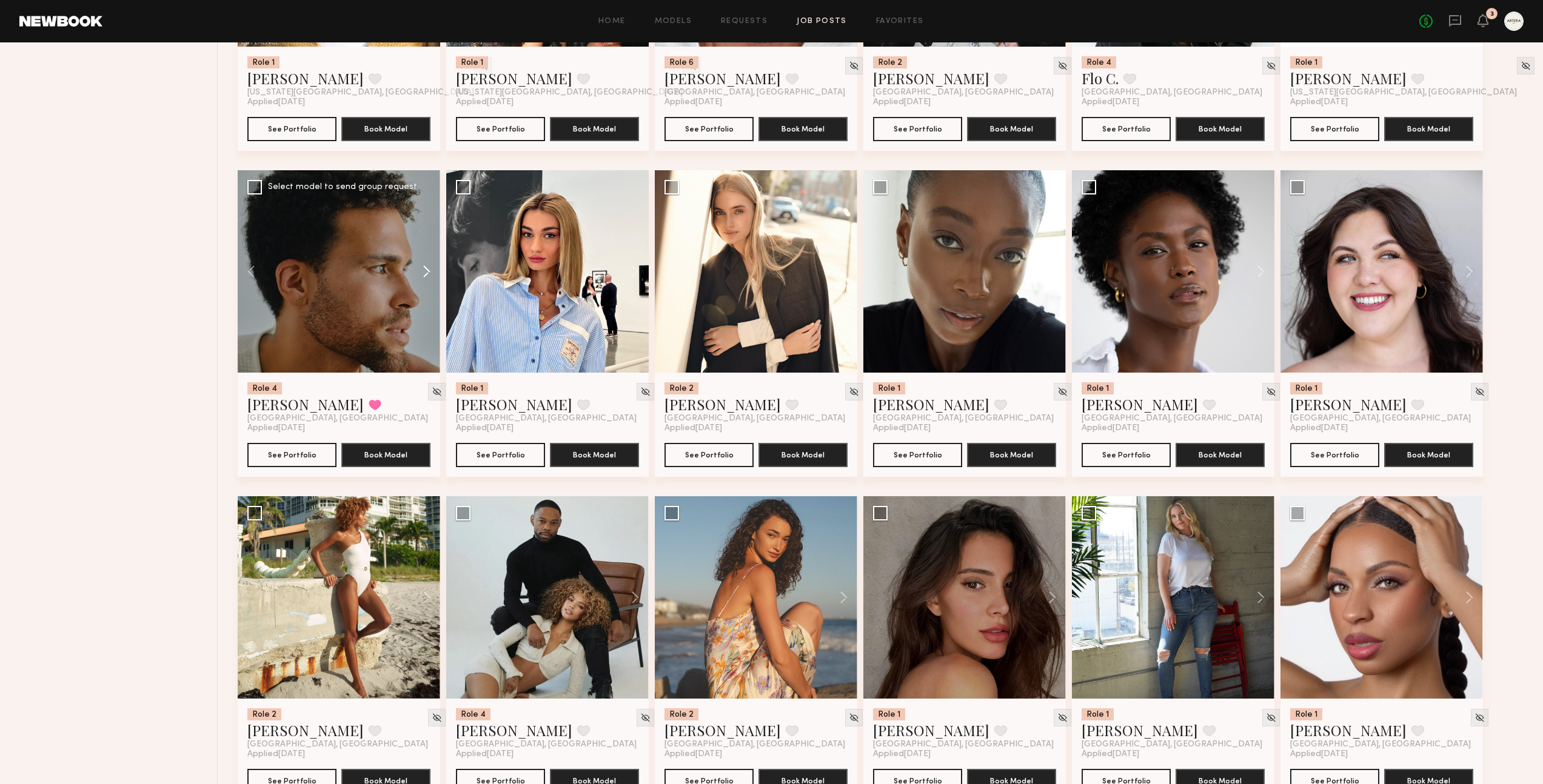
click at [426, 249] on button at bounding box center [420, 271] width 39 height 203
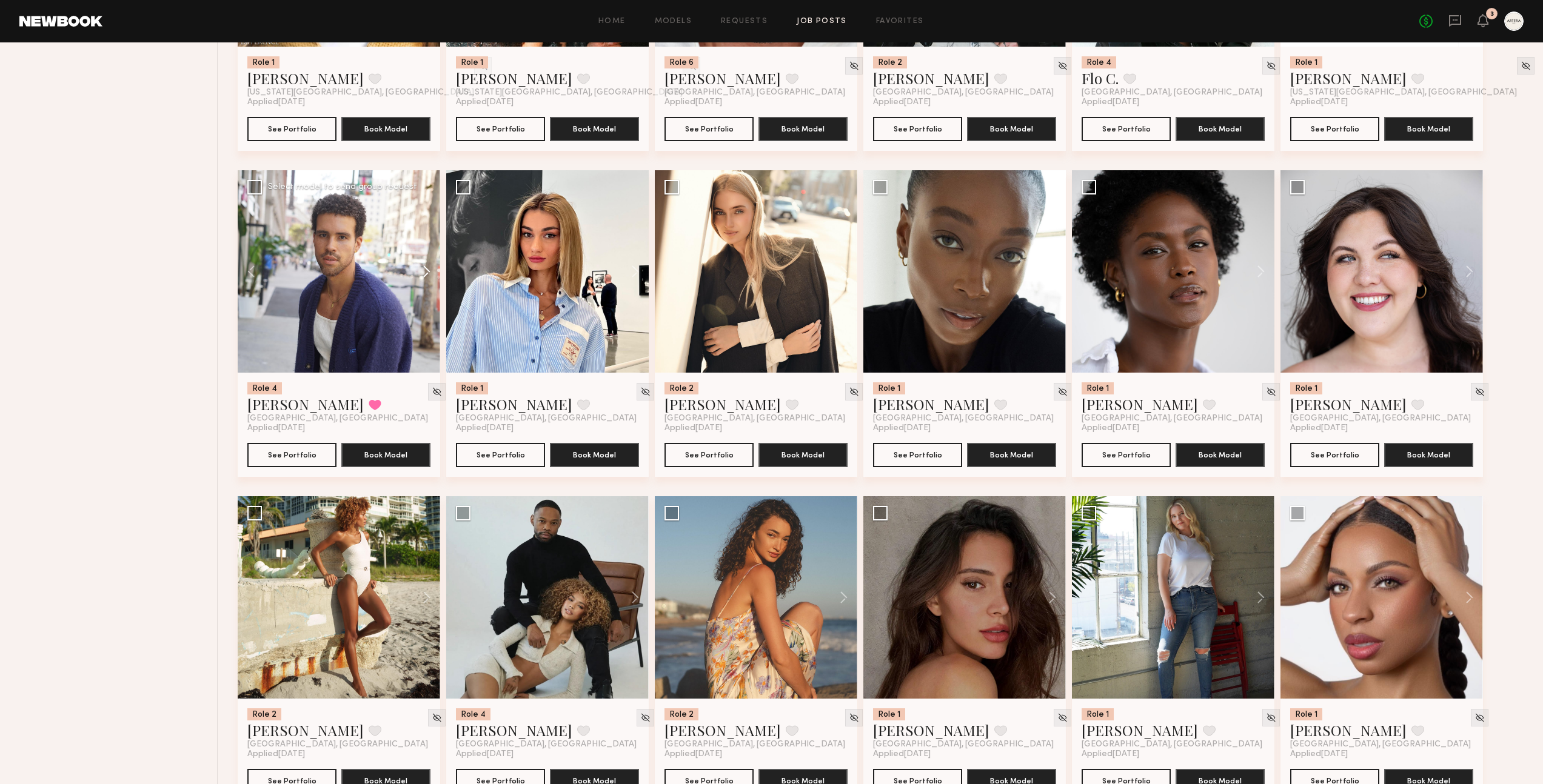
click at [426, 249] on button at bounding box center [420, 271] width 39 height 203
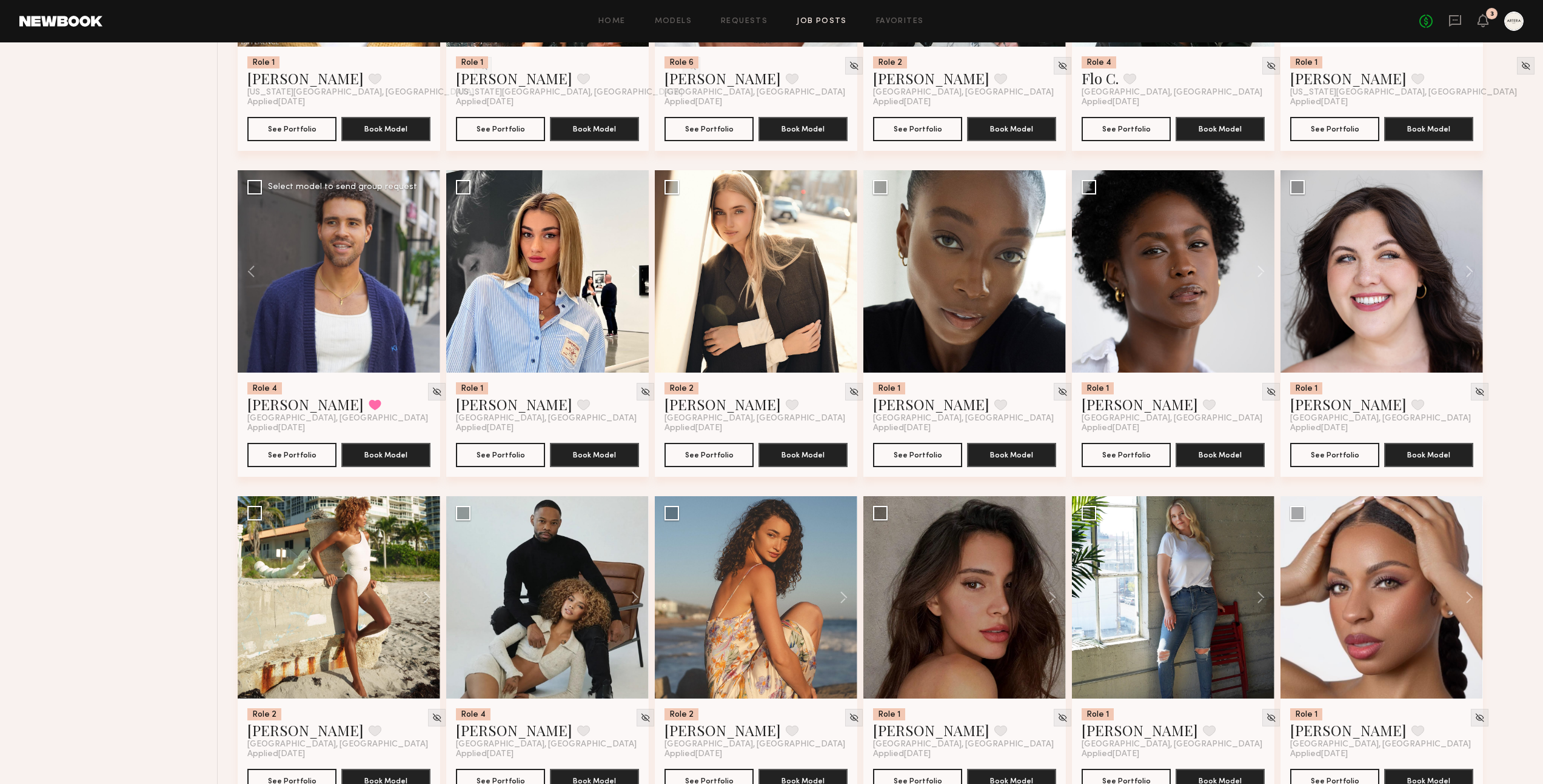
click at [426, 249] on div at bounding box center [339, 271] width 203 height 203
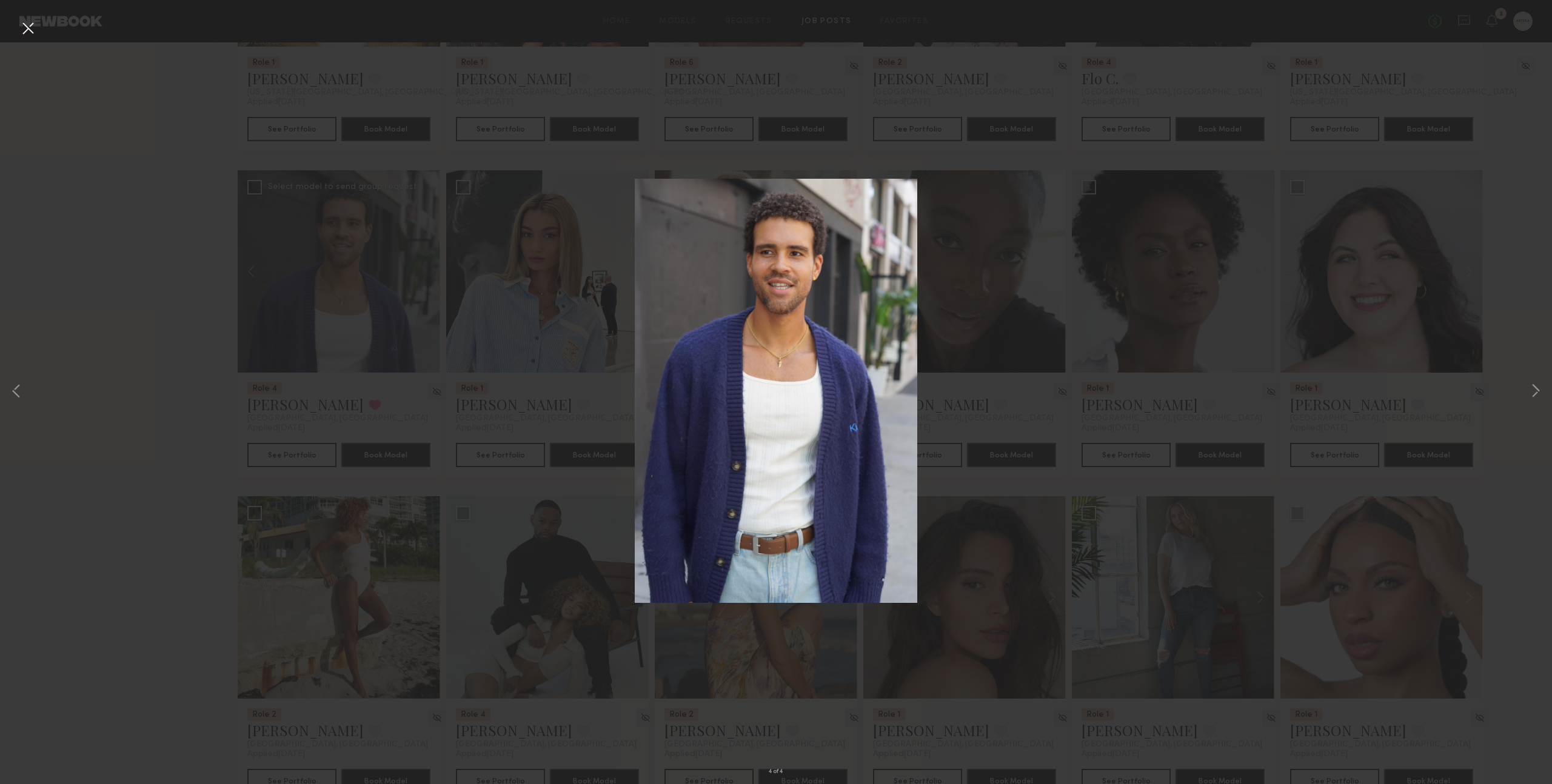
click at [33, 24] on button at bounding box center [28, 29] width 20 height 22
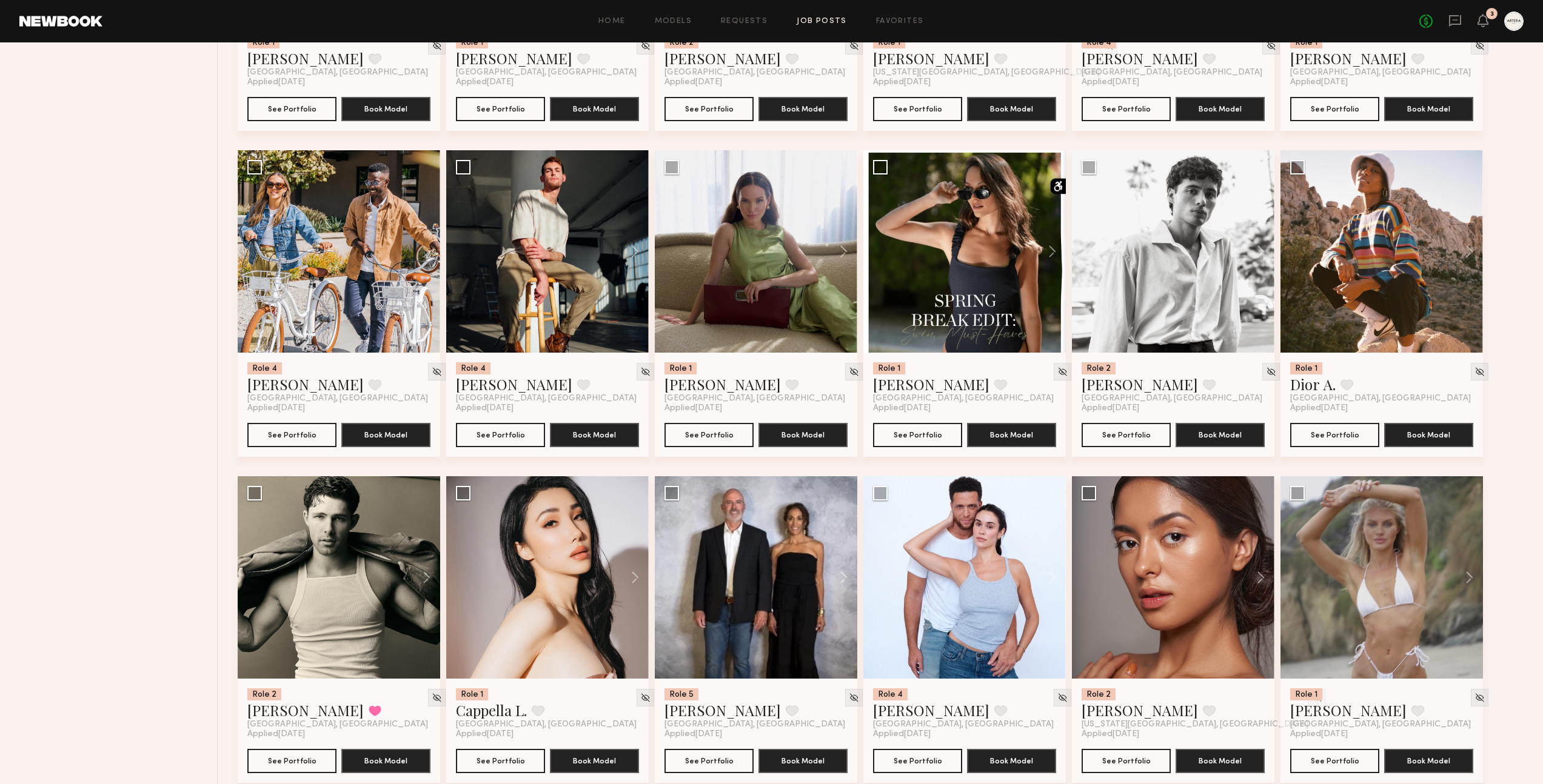
scroll to position [0, 0]
